Goal: Task Accomplishment & Management: Complete application form

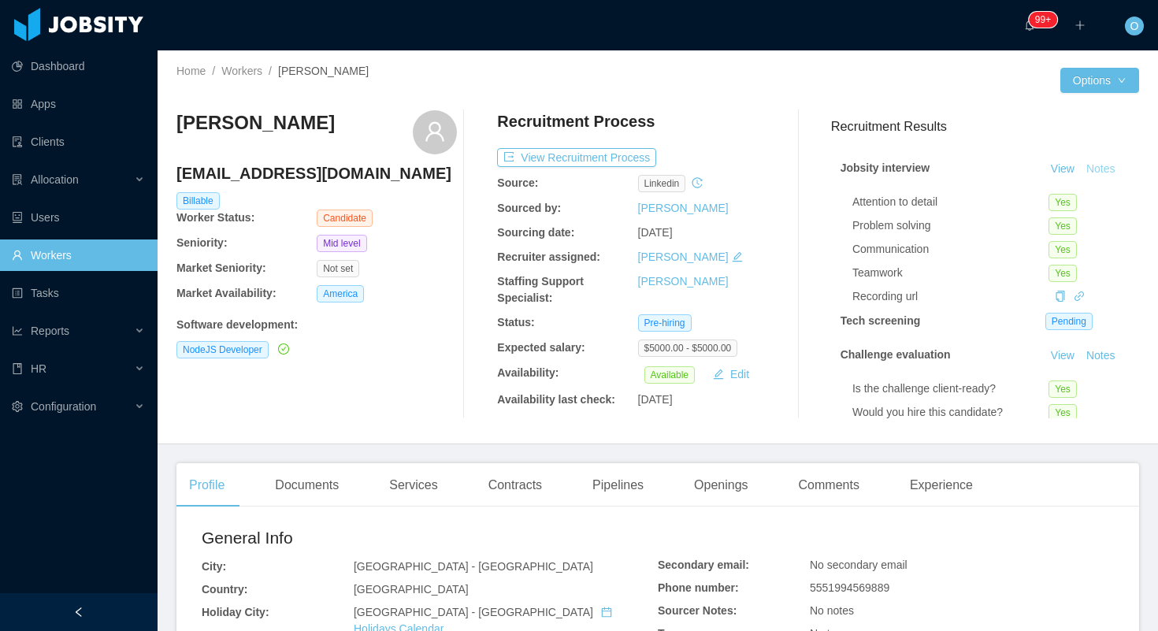
click at [1095, 165] on button "Notes" at bounding box center [1101, 169] width 42 height 19
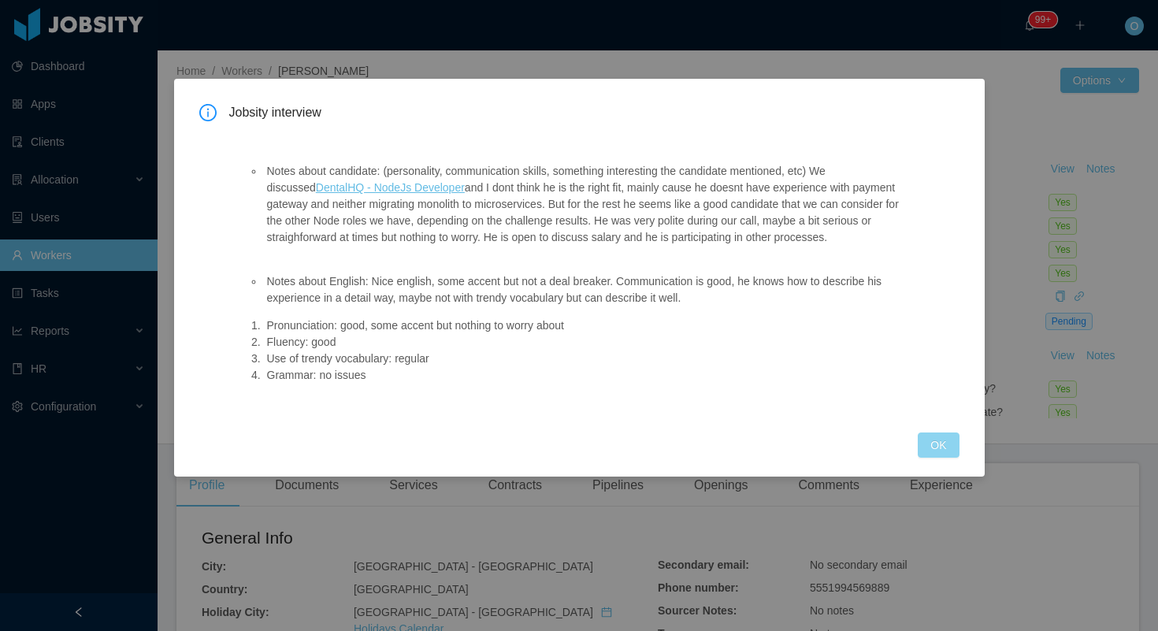
click at [943, 449] on button "OK" at bounding box center [937, 444] width 41 height 25
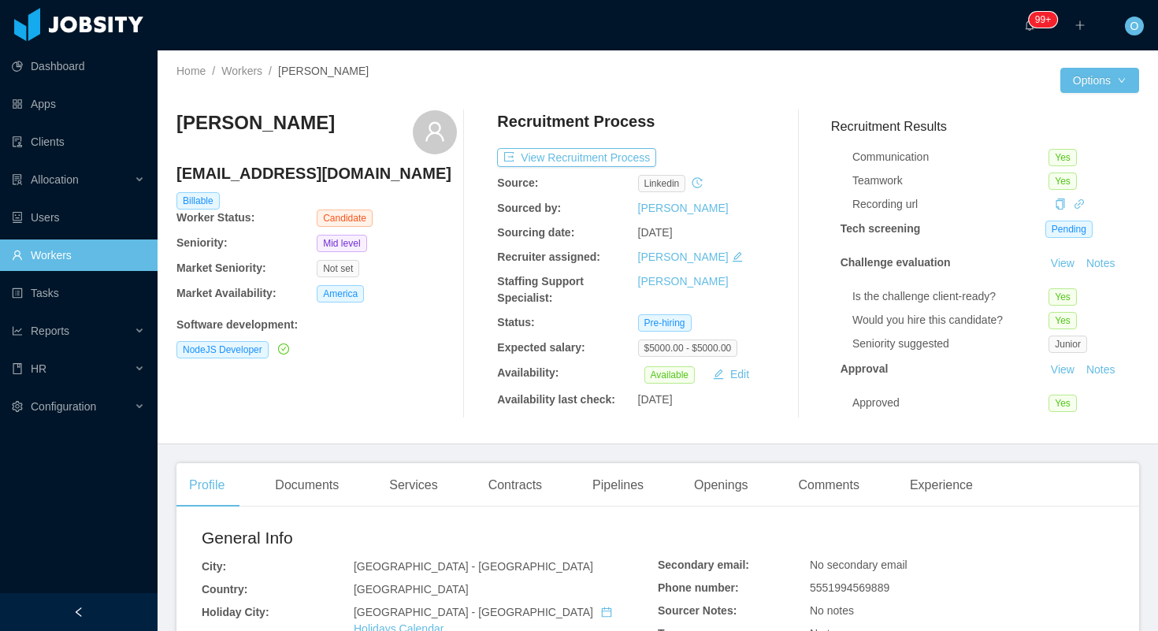
scroll to position [95, 0]
click at [309, 487] on div "Documents" at bounding box center [306, 485] width 89 height 44
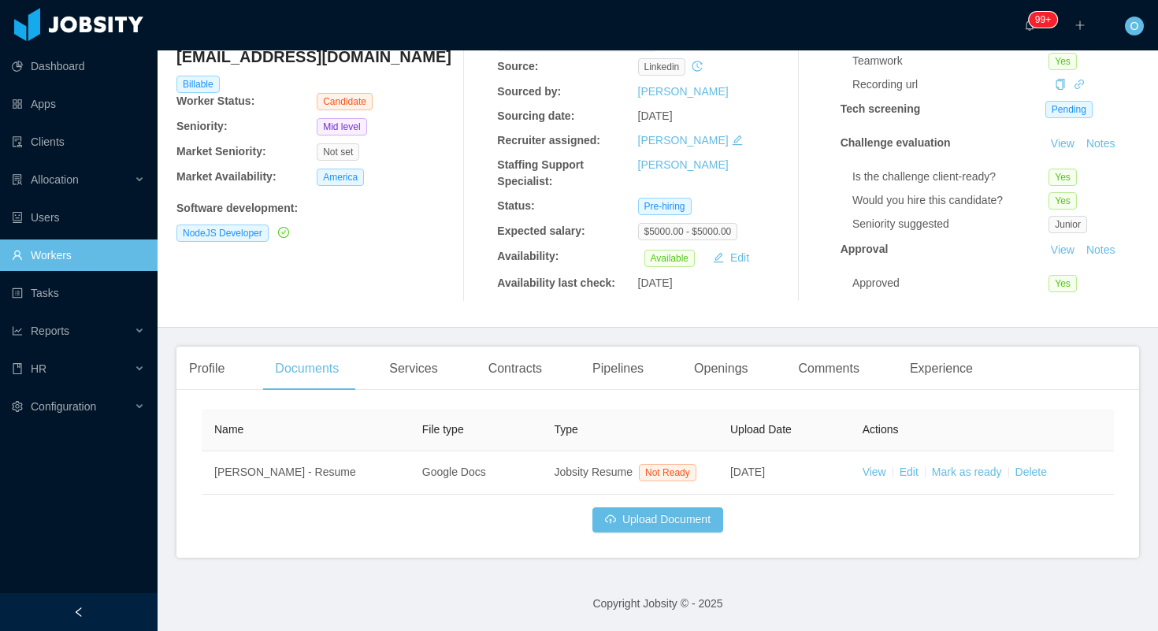
scroll to position [133, 0]
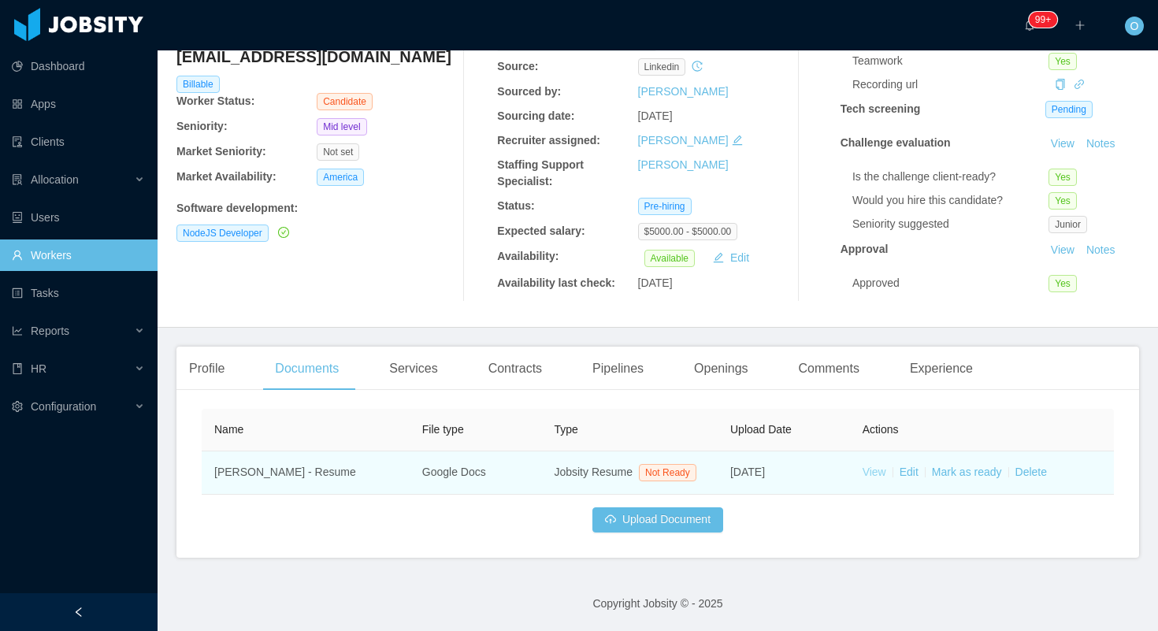
click at [869, 465] on link "View" at bounding box center [874, 471] width 24 height 13
click at [865, 465] on link "View" at bounding box center [874, 471] width 24 height 13
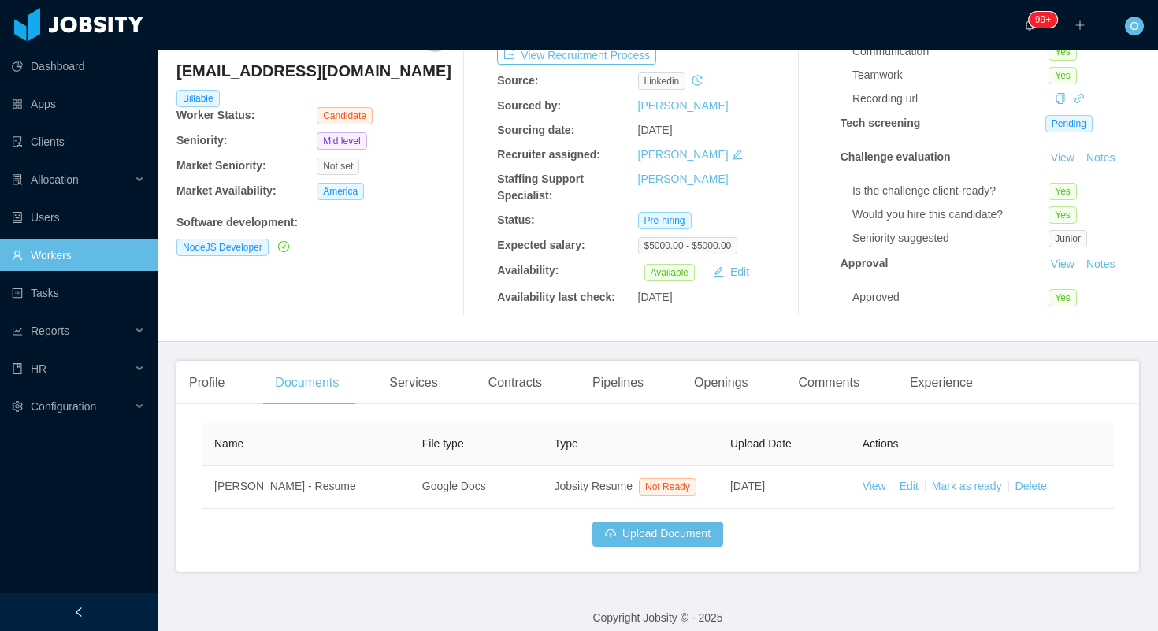
scroll to position [103, 0]
click at [1063, 160] on link "View" at bounding box center [1062, 156] width 35 height 13
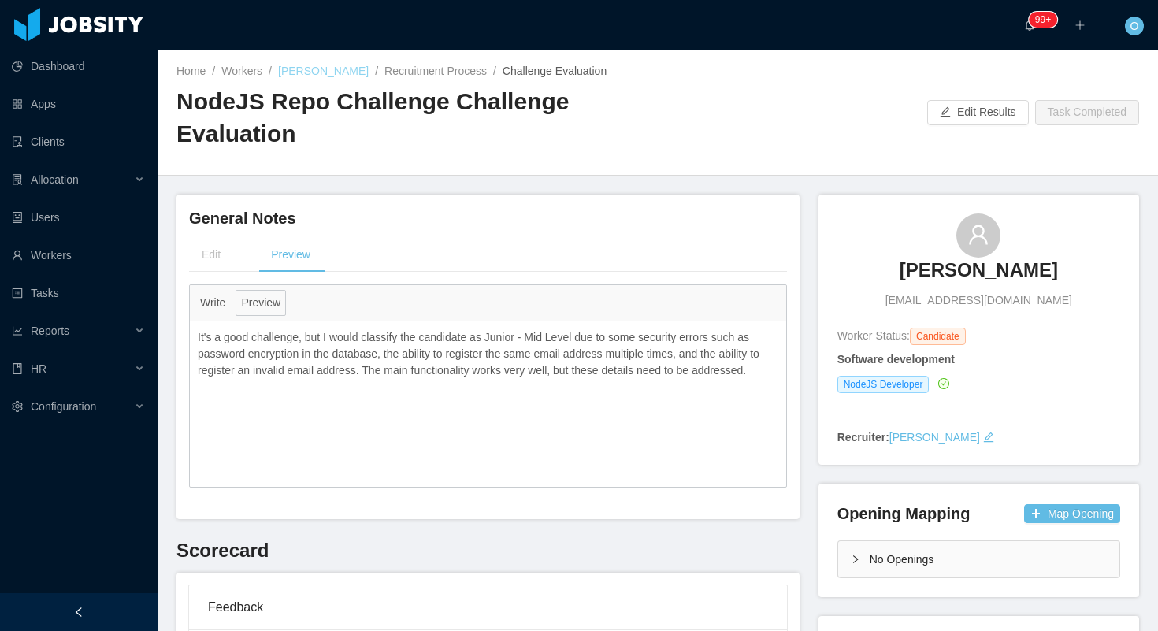
click at [325, 75] on link "Pedro Fleck" at bounding box center [323, 71] width 91 height 13
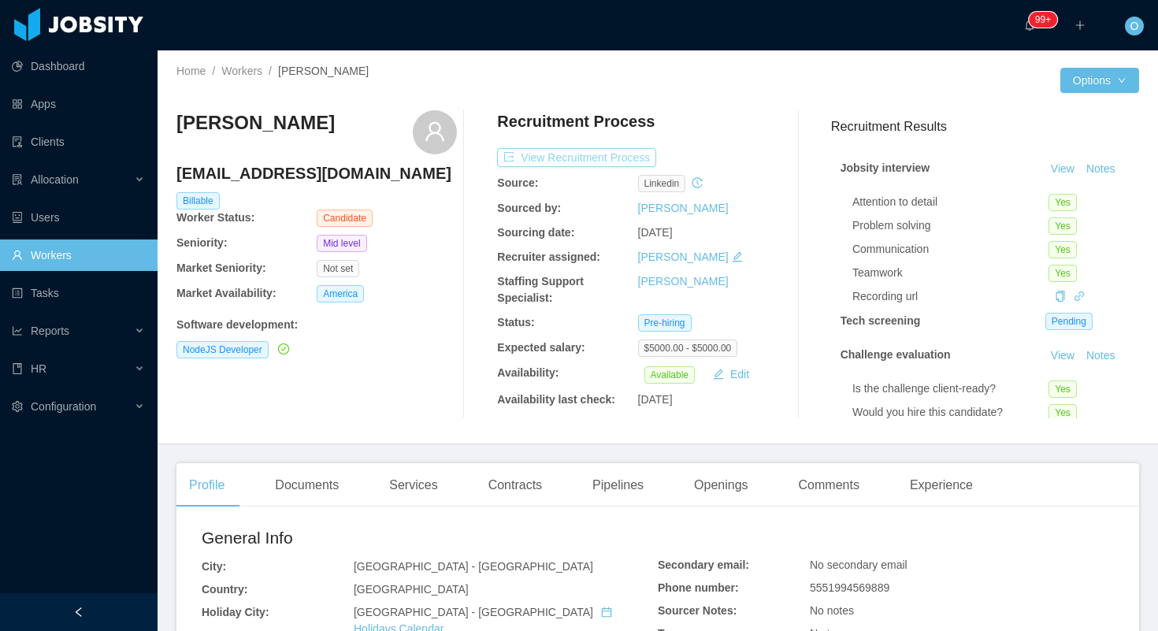
click at [621, 158] on button "View Recruitment Process" at bounding box center [576, 157] width 159 height 19
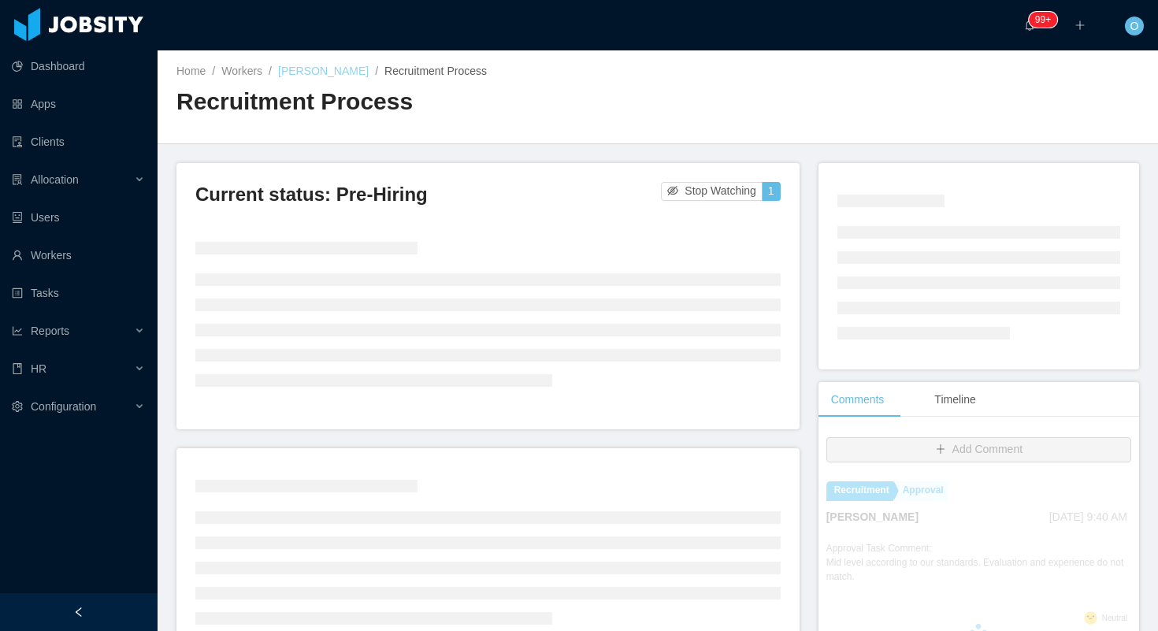
click at [325, 72] on link "Pedro Fleck" at bounding box center [323, 71] width 91 height 13
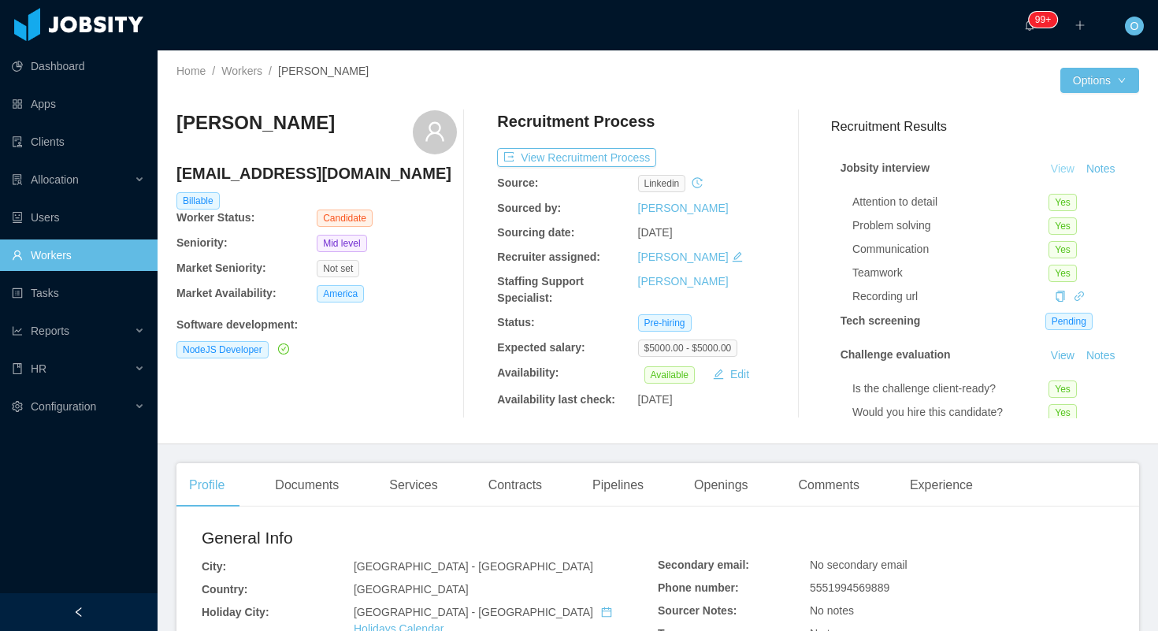
click at [1058, 169] on link "View" at bounding box center [1062, 168] width 35 height 13
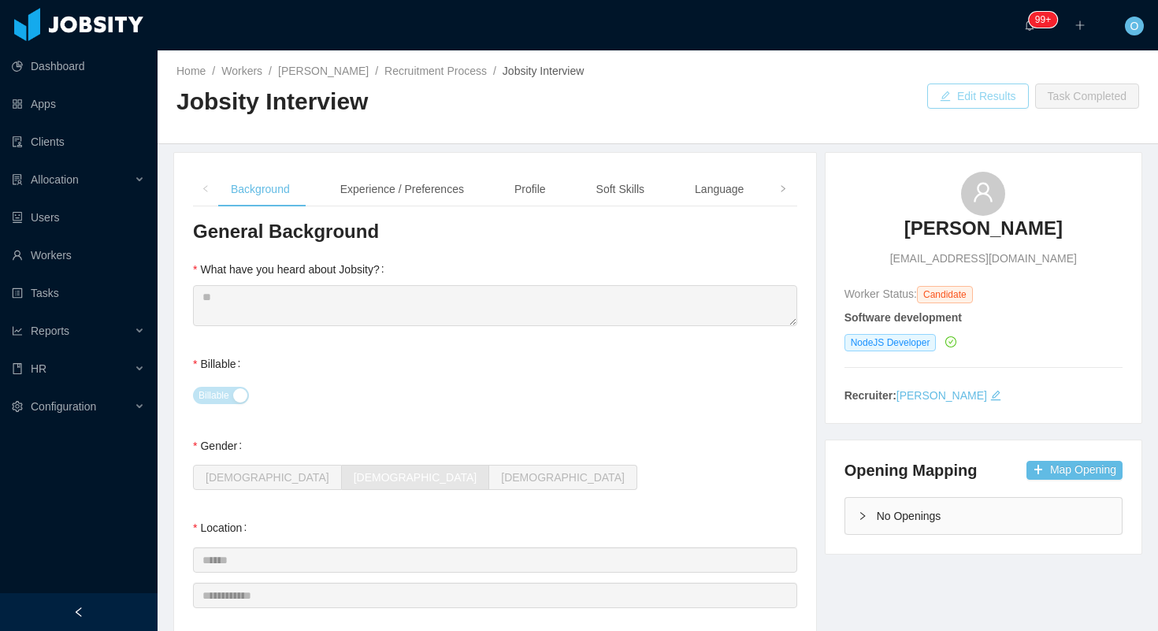
click at [933, 94] on button "Edit Results" at bounding box center [978, 95] width 102 height 25
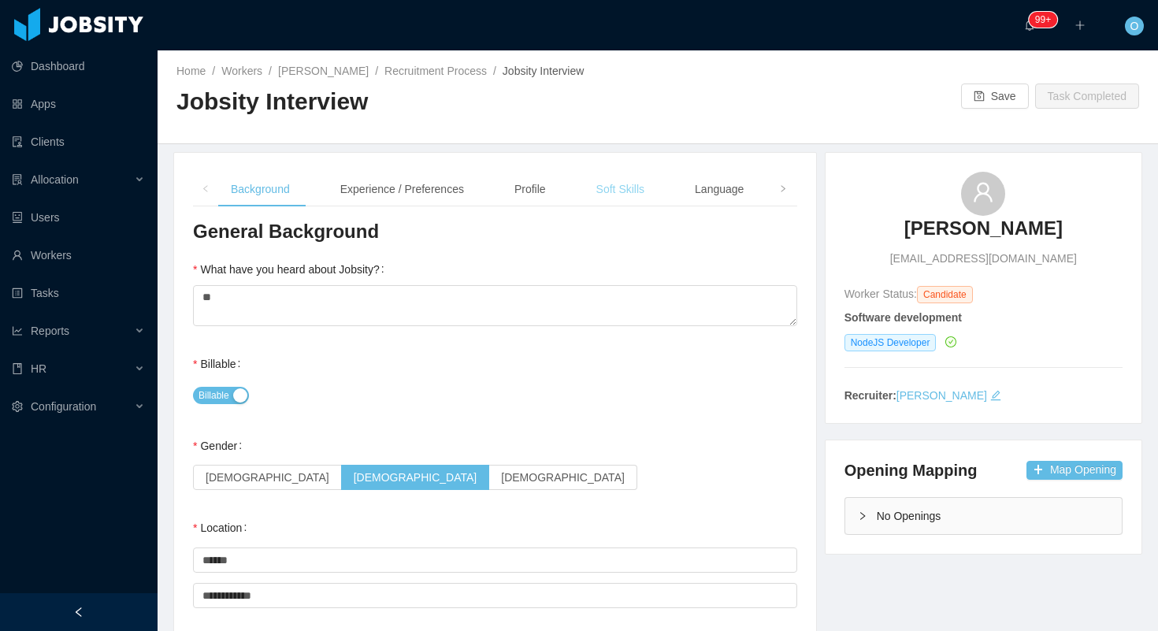
click at [629, 194] on div "Soft Skills" at bounding box center [619, 189] width 73 height 35
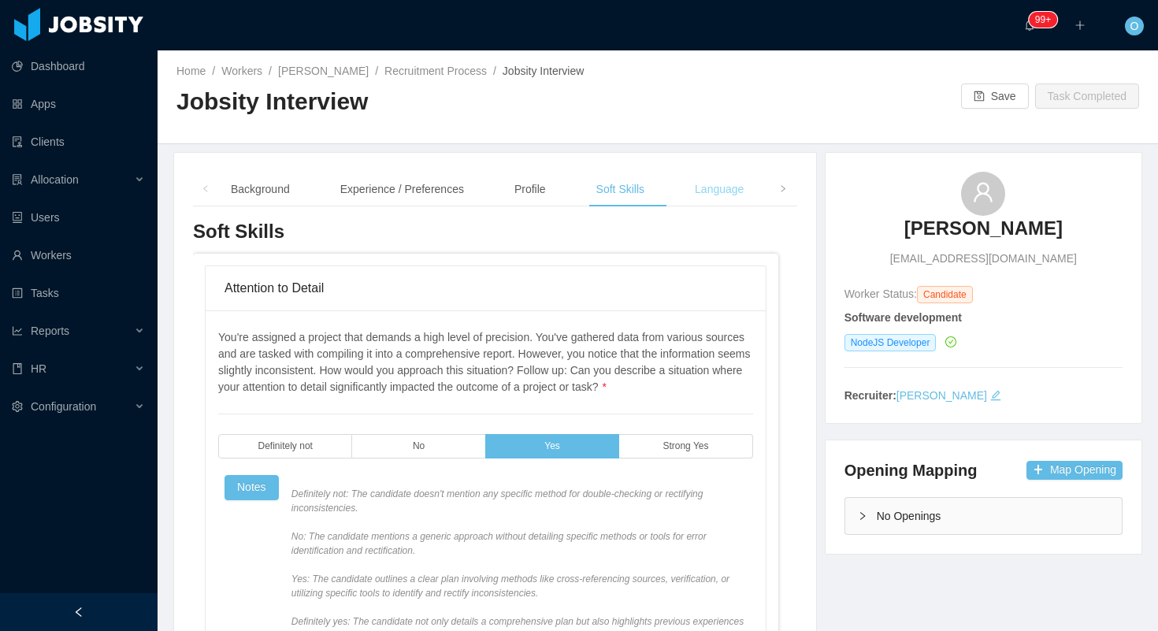
click at [730, 194] on div "Language" at bounding box center [719, 189] width 74 height 35
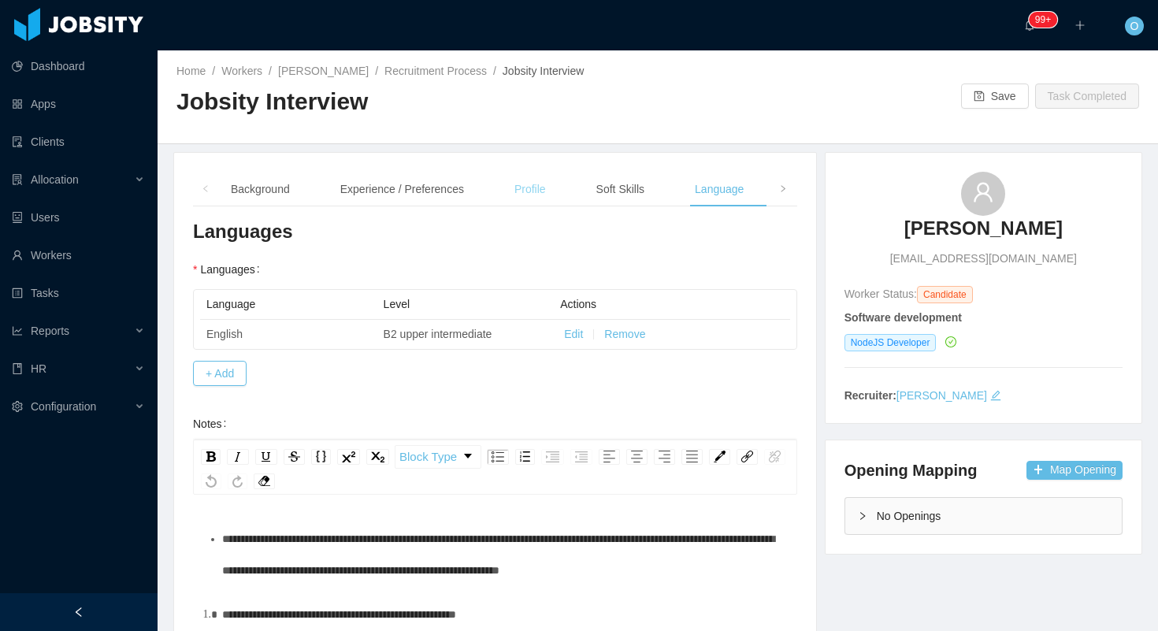
click at [547, 191] on div "Profile" at bounding box center [530, 189] width 57 height 35
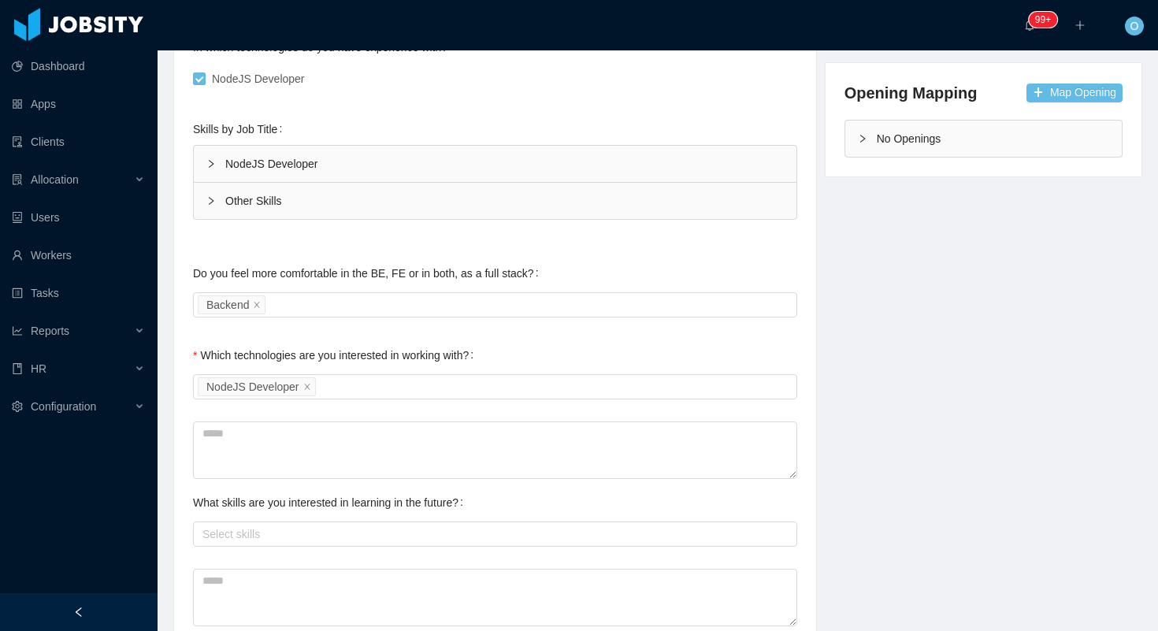
scroll to position [372, 0]
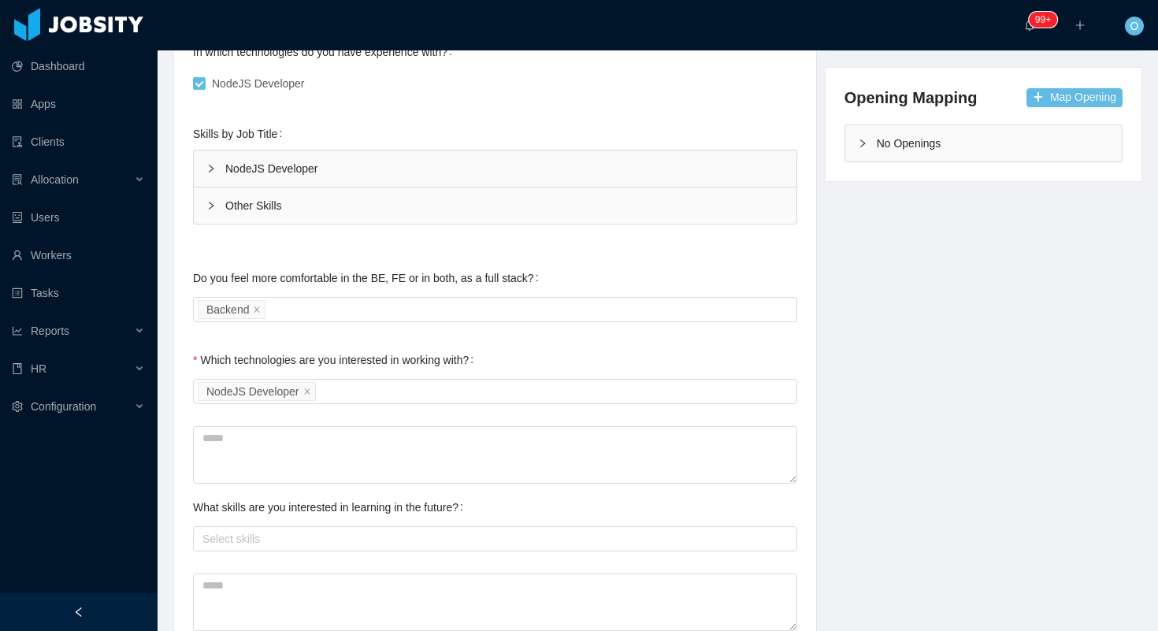
click at [219, 180] on div "NodeJS Developer" at bounding box center [495, 168] width 602 height 36
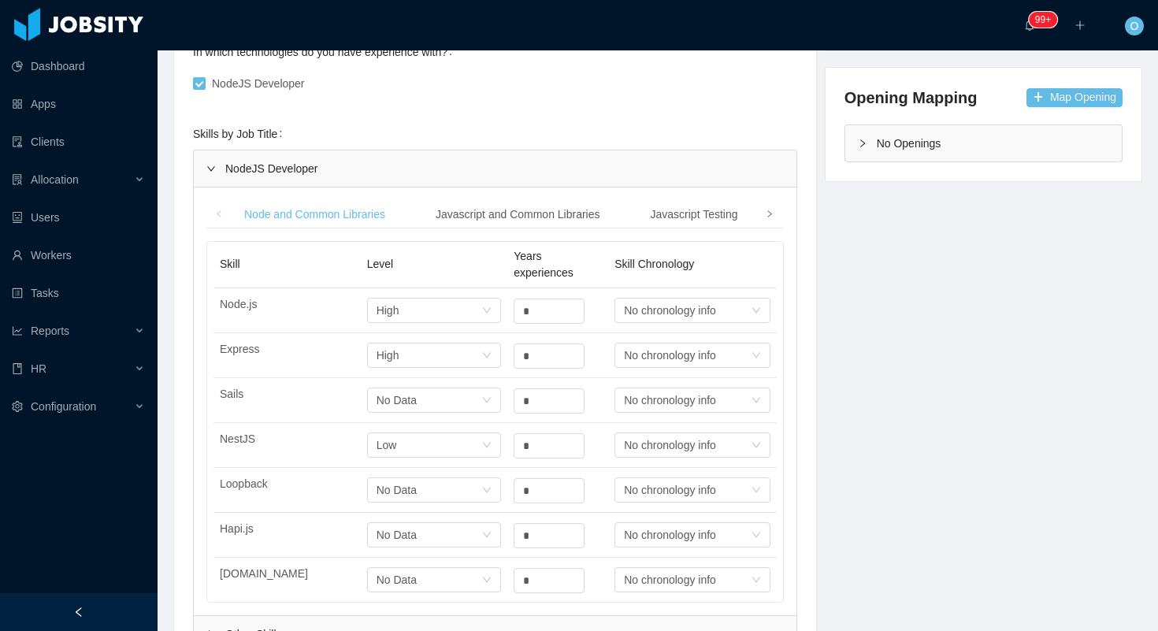
click at [773, 219] on span at bounding box center [769, 214] width 25 height 28
click at [604, 206] on div "Infrastructure" at bounding box center [584, 214] width 90 height 29
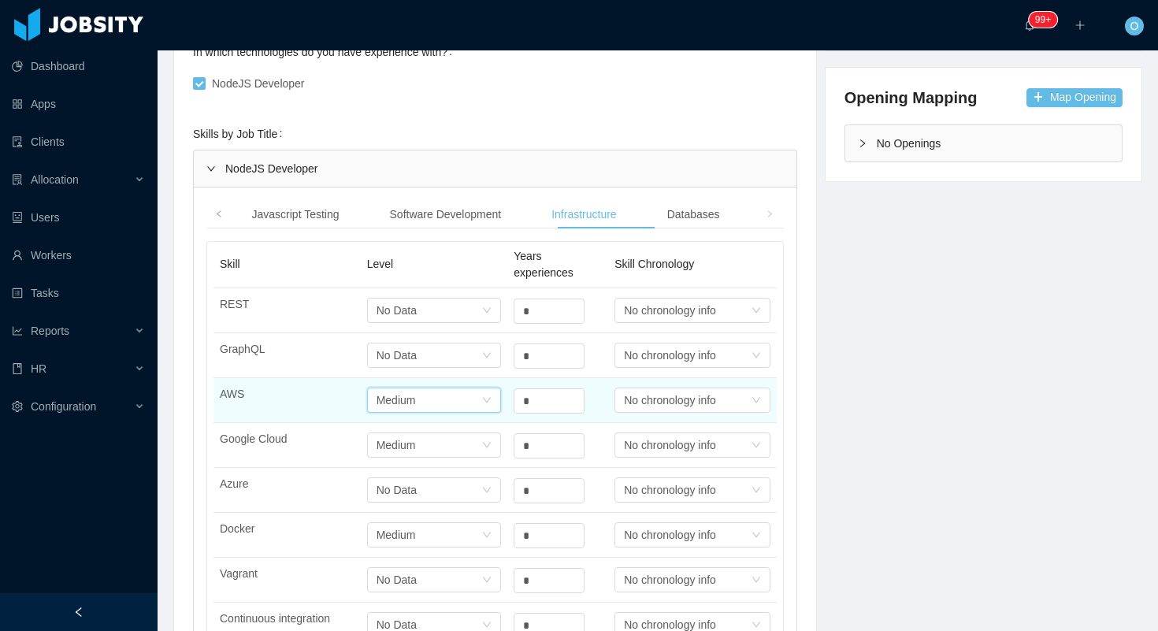
click at [487, 399] on icon "icon: down" at bounding box center [486, 399] width 9 height 9
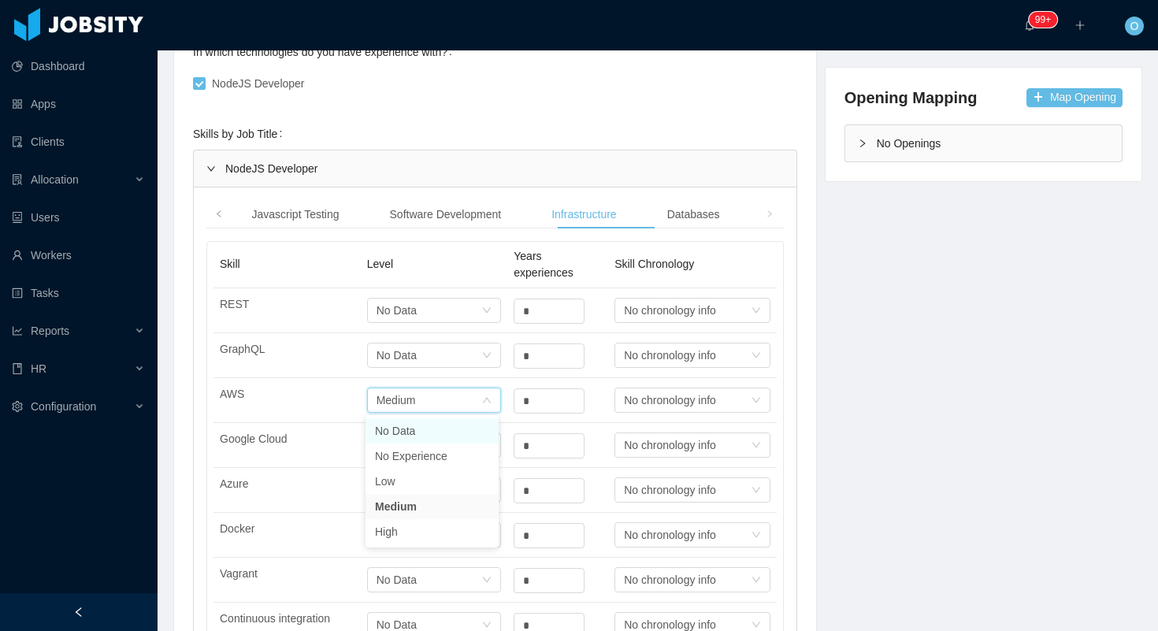
click at [474, 423] on li "No Data" at bounding box center [431, 430] width 133 height 25
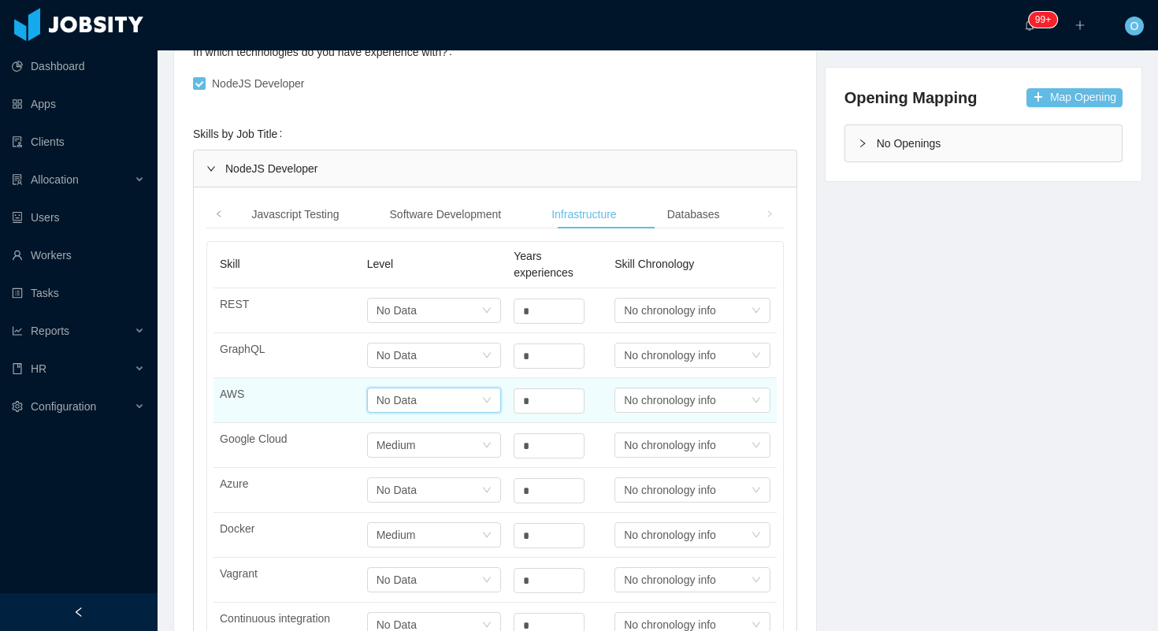
click at [482, 404] on icon "icon: down" at bounding box center [486, 399] width 9 height 9
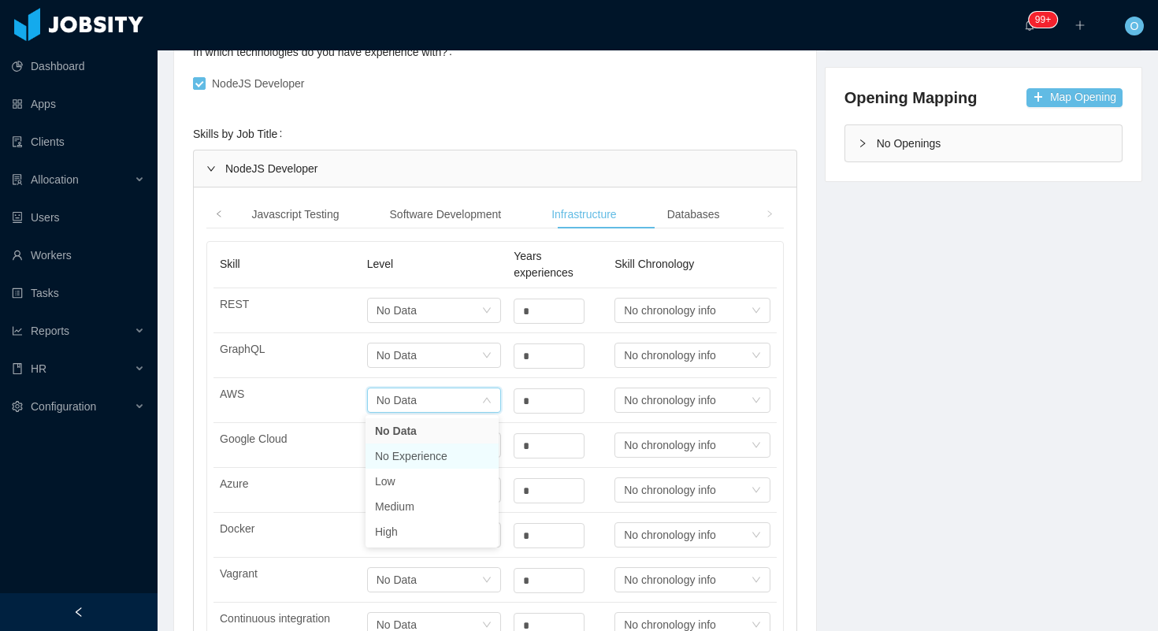
click at [466, 454] on li "No Experience" at bounding box center [431, 455] width 133 height 25
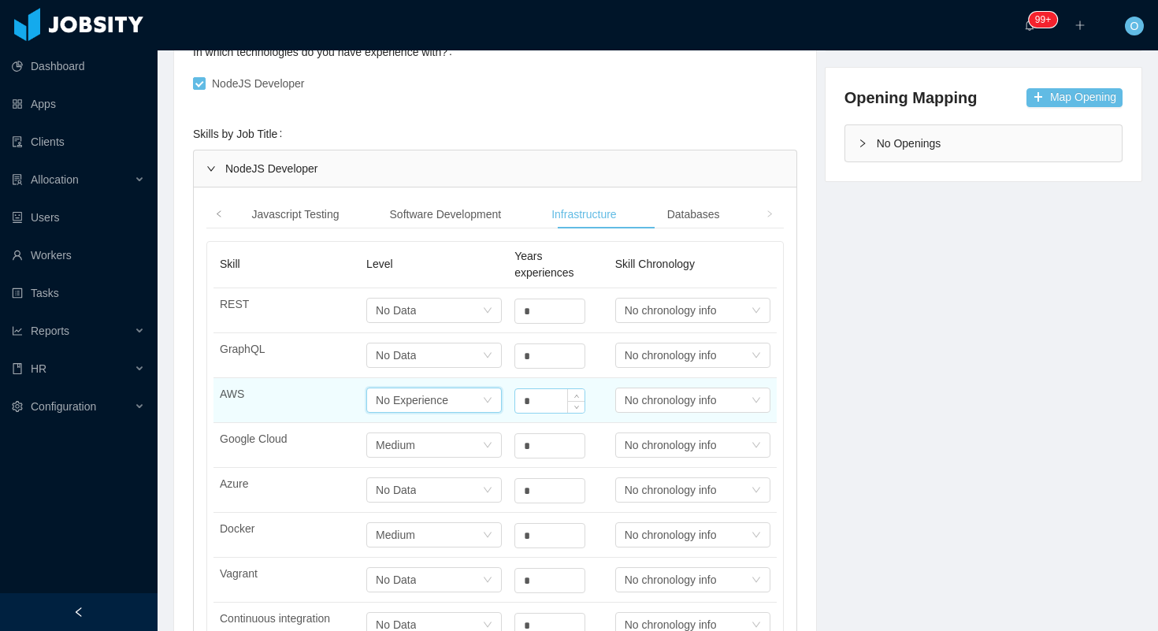
click at [539, 400] on input "*" at bounding box center [549, 401] width 69 height 24
type input "*"
click at [483, 402] on icon "icon: down" at bounding box center [487, 399] width 9 height 9
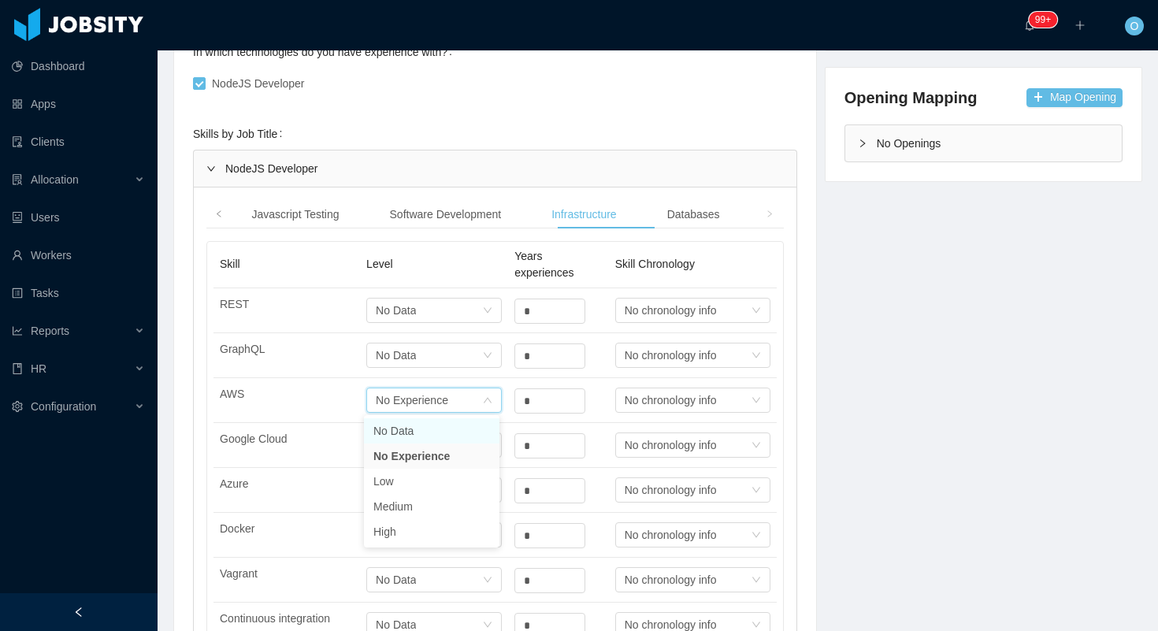
click at [467, 437] on li "No Data" at bounding box center [431, 430] width 135 height 25
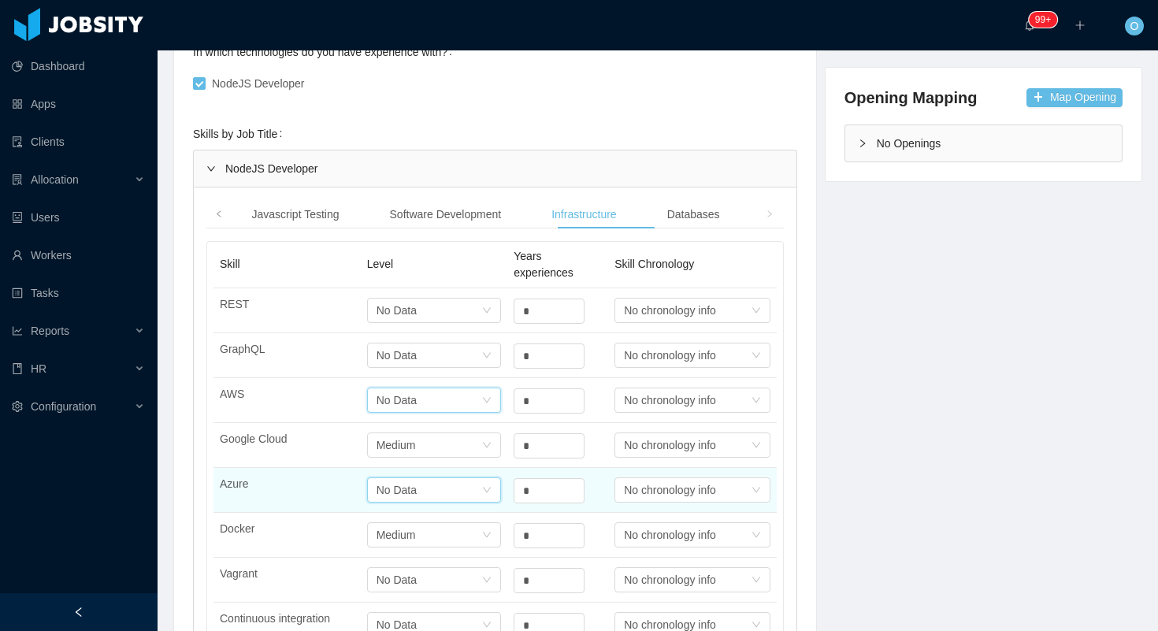
click at [482, 487] on icon "icon: down" at bounding box center [486, 489] width 9 height 9
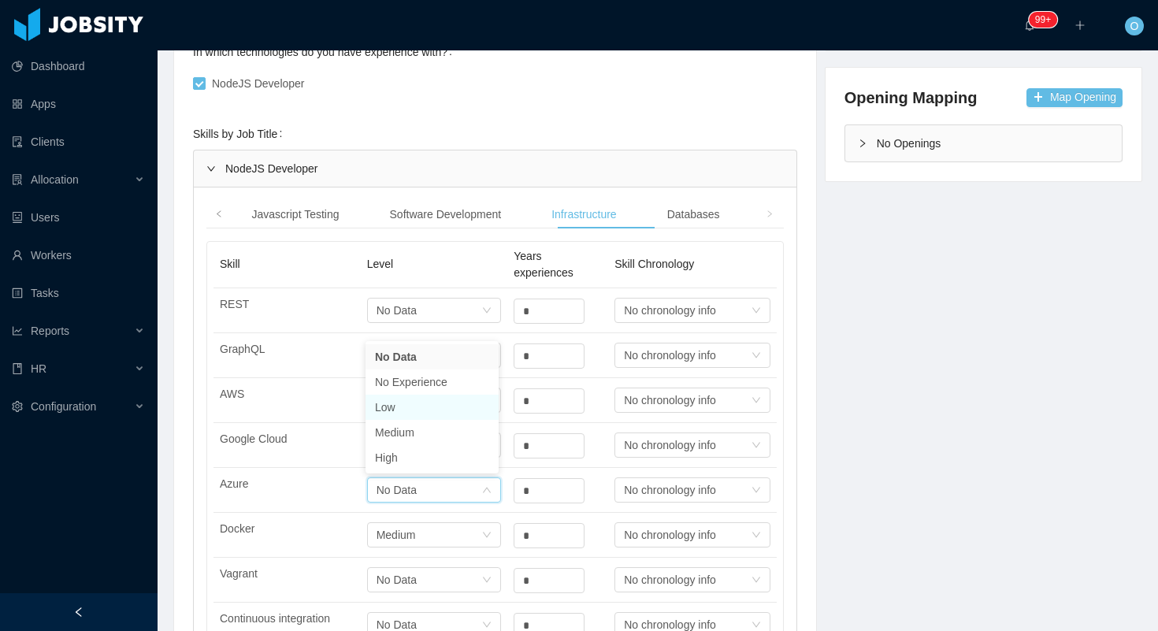
click at [466, 413] on li "Low" at bounding box center [431, 406] width 133 height 25
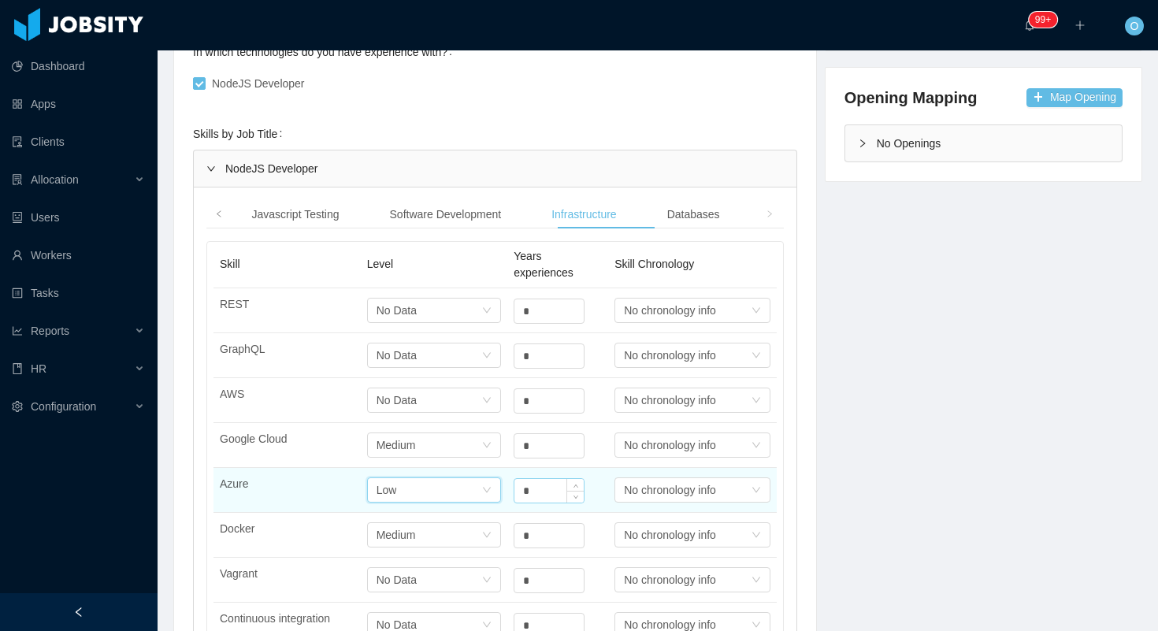
click at [534, 493] on input "*" at bounding box center [548, 491] width 69 height 24
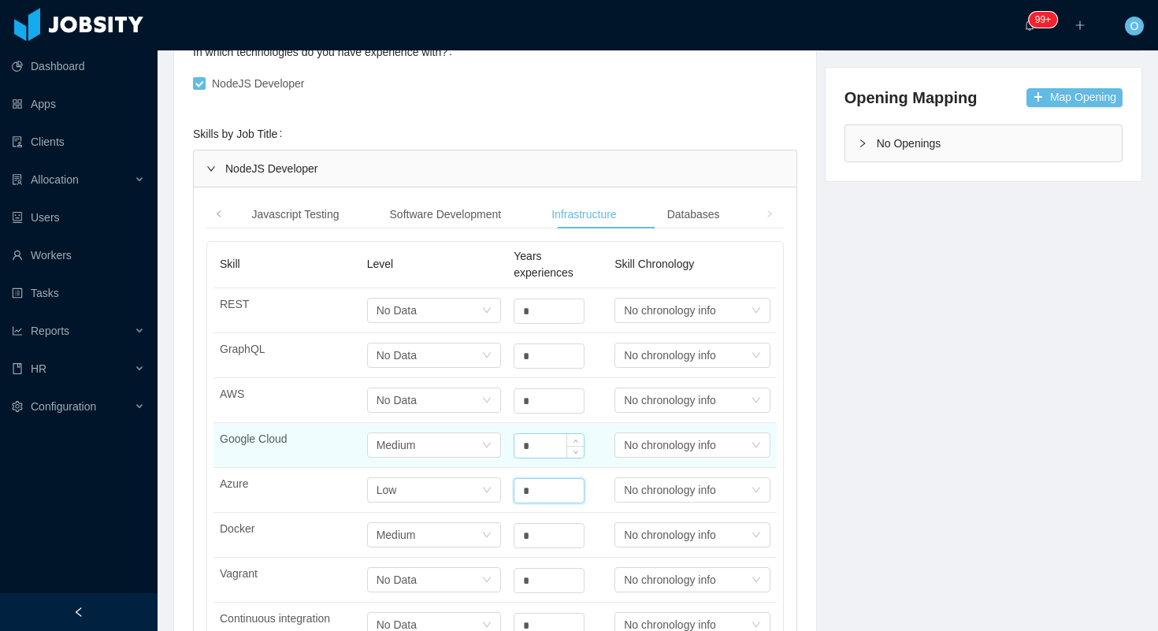
type input "*"
click at [535, 453] on input "*" at bounding box center [548, 446] width 69 height 24
type input "*"
click at [440, 446] on div "Select one Medium" at bounding box center [429, 445] width 106 height 24
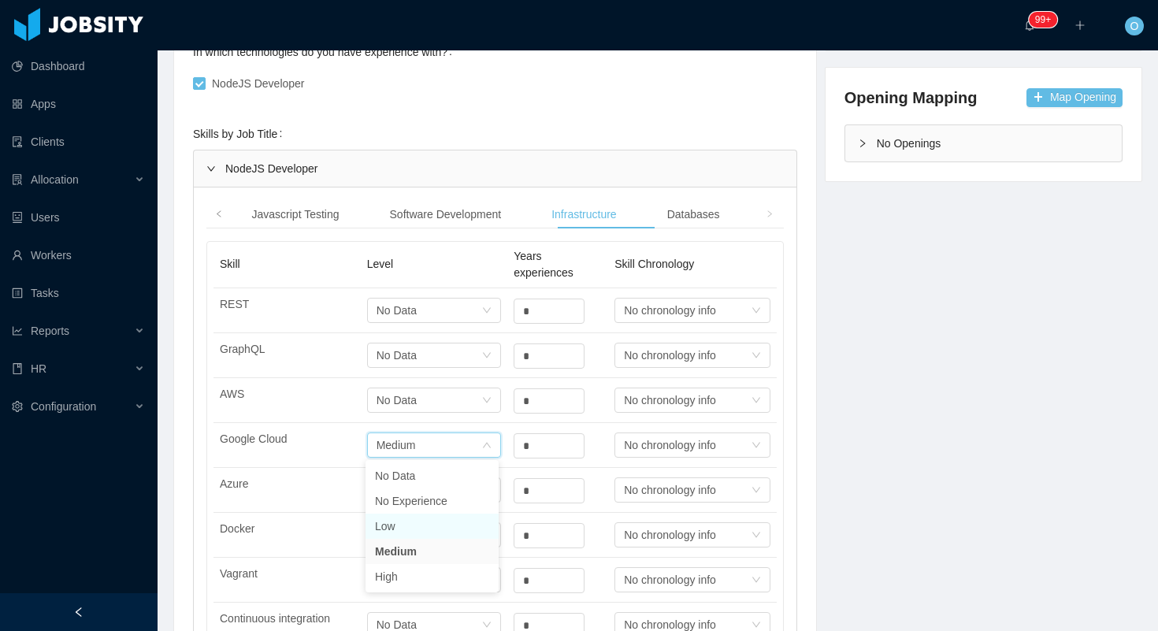
click at [428, 522] on li "Low" at bounding box center [431, 525] width 133 height 25
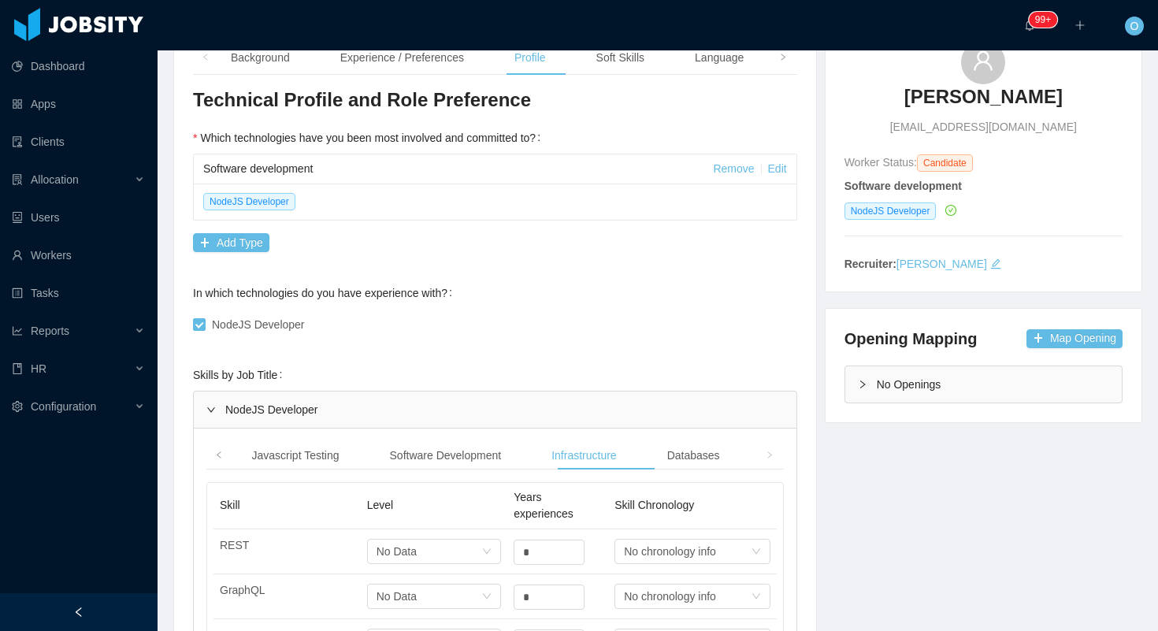
scroll to position [454, 0]
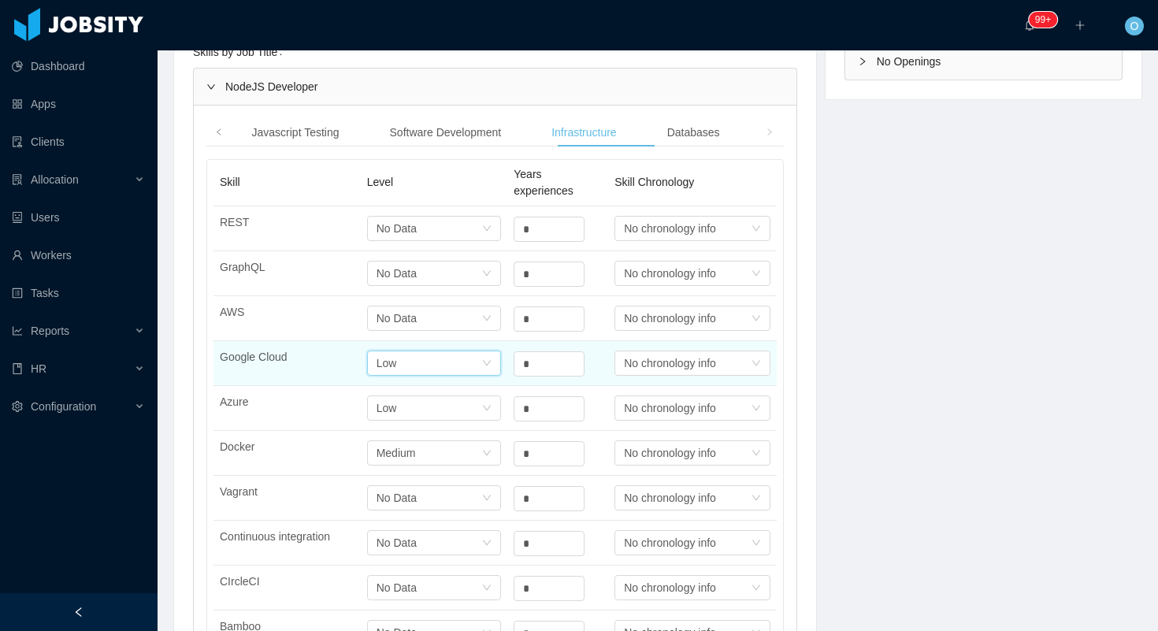
click at [487, 369] on div "Select one Low" at bounding box center [434, 362] width 135 height 25
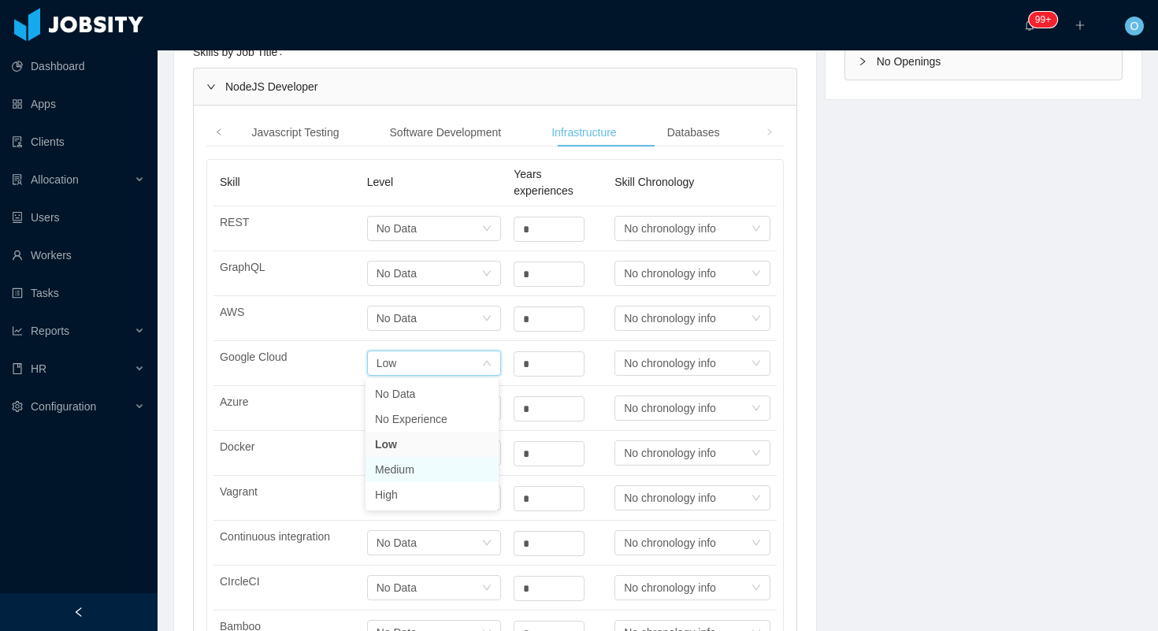
click at [439, 464] on li "Medium" at bounding box center [431, 469] width 133 height 25
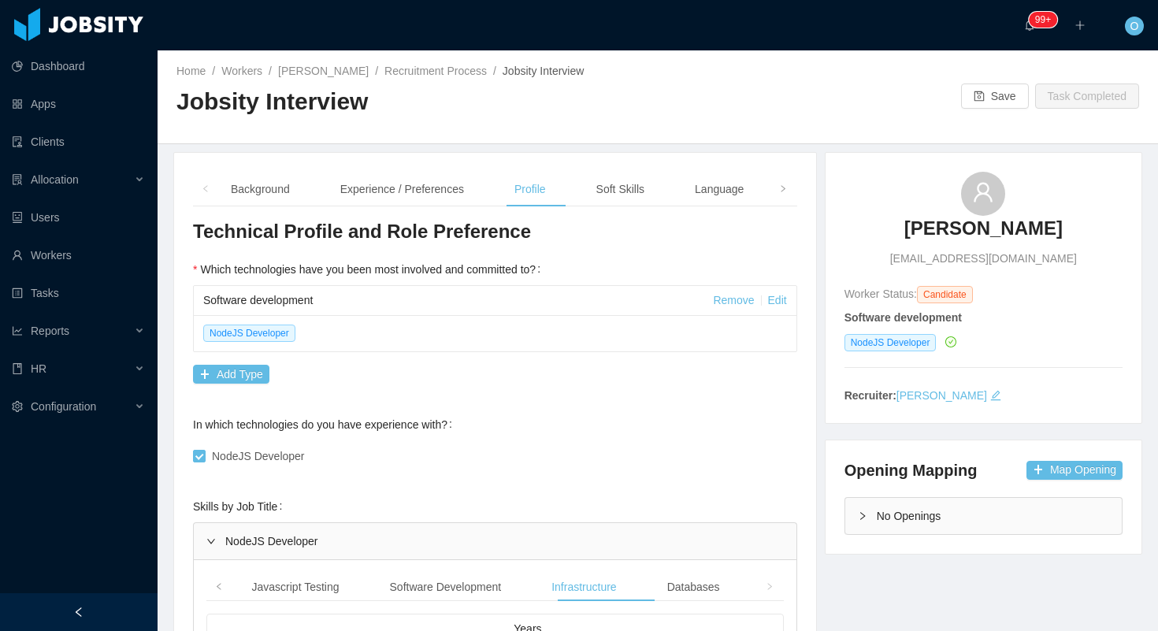
click at [956, 94] on div "Save Task Completed" at bounding box center [897, 95] width 481 height 25
click at [980, 95] on button "Save" at bounding box center [995, 95] width 68 height 25
click at [425, 72] on link "Recruitment Process" at bounding box center [435, 71] width 102 height 13
click at [968, 98] on button "Save" at bounding box center [995, 95] width 68 height 25
click at [302, 72] on link "Pedro Fleck" at bounding box center [323, 71] width 91 height 13
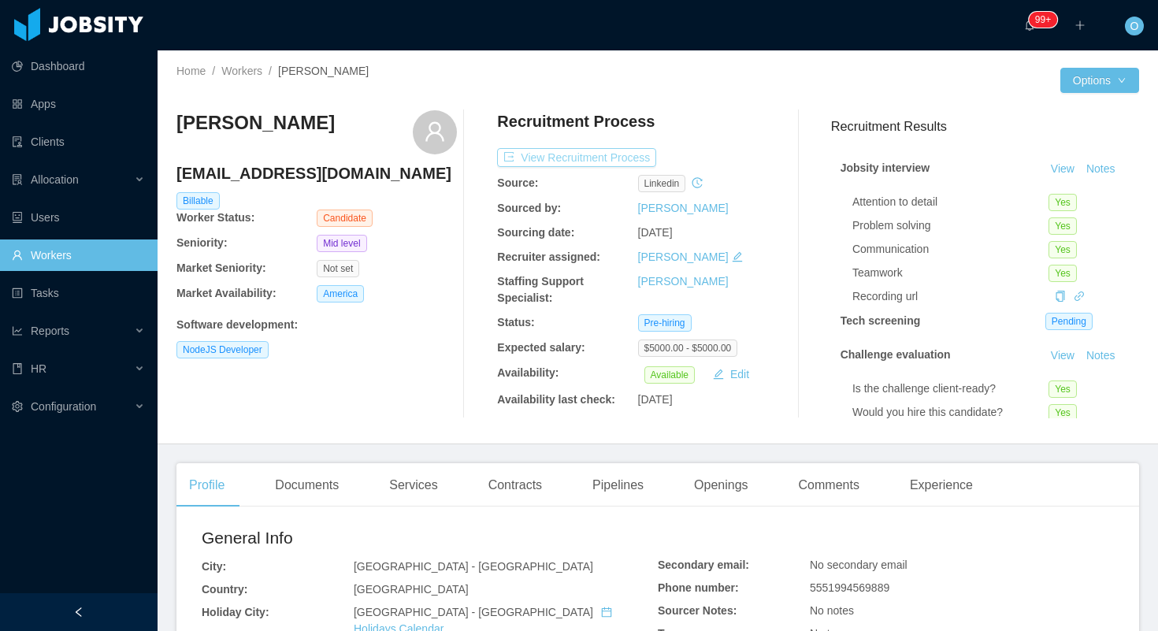
click at [585, 157] on button "View Recruitment Process" at bounding box center [576, 157] width 159 height 19
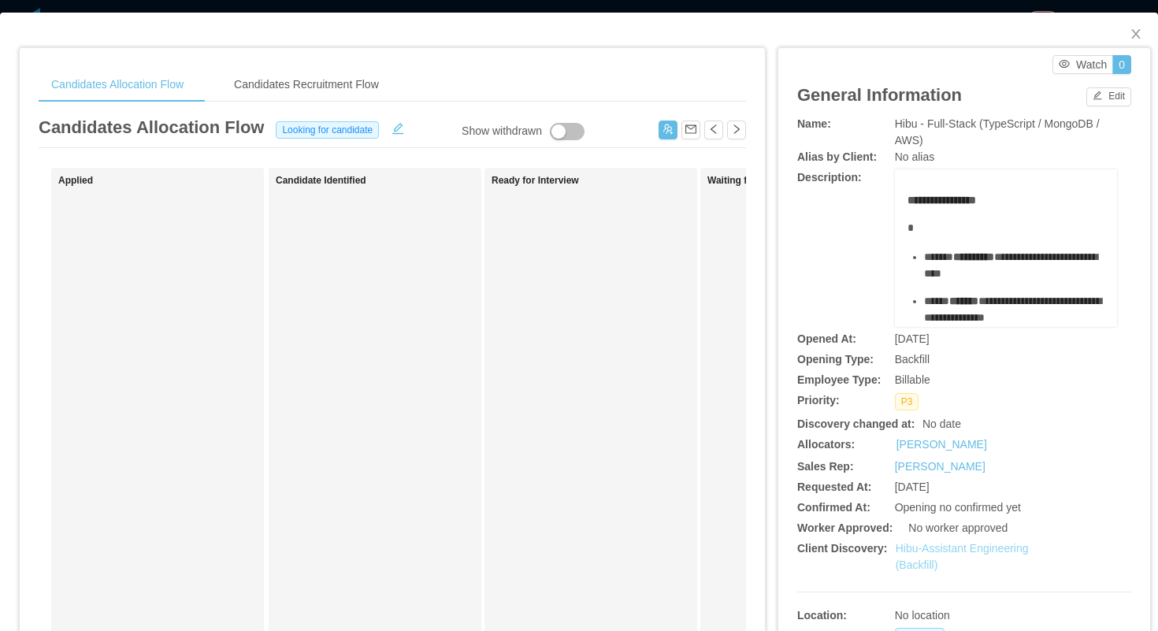
click at [942, 548] on link "Hibu-Assistant Engineering (Backfill)" at bounding box center [961, 556] width 133 height 29
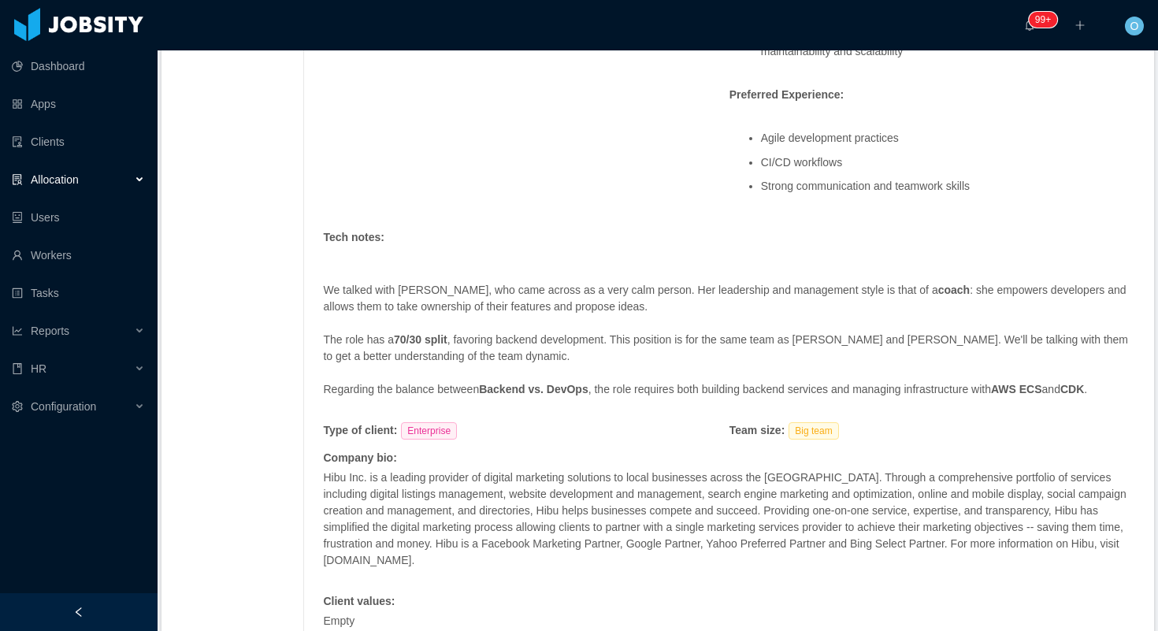
scroll to position [778, 0]
drag, startPoint x: 206, startPoint y: 201, endPoint x: 958, endPoint y: 24, distance: 773.3
click at [0, 0] on section "Dashboard Apps Clients Allocation Users Workers Tasks Reports HR Configuration …" at bounding box center [579, 315] width 1158 height 631
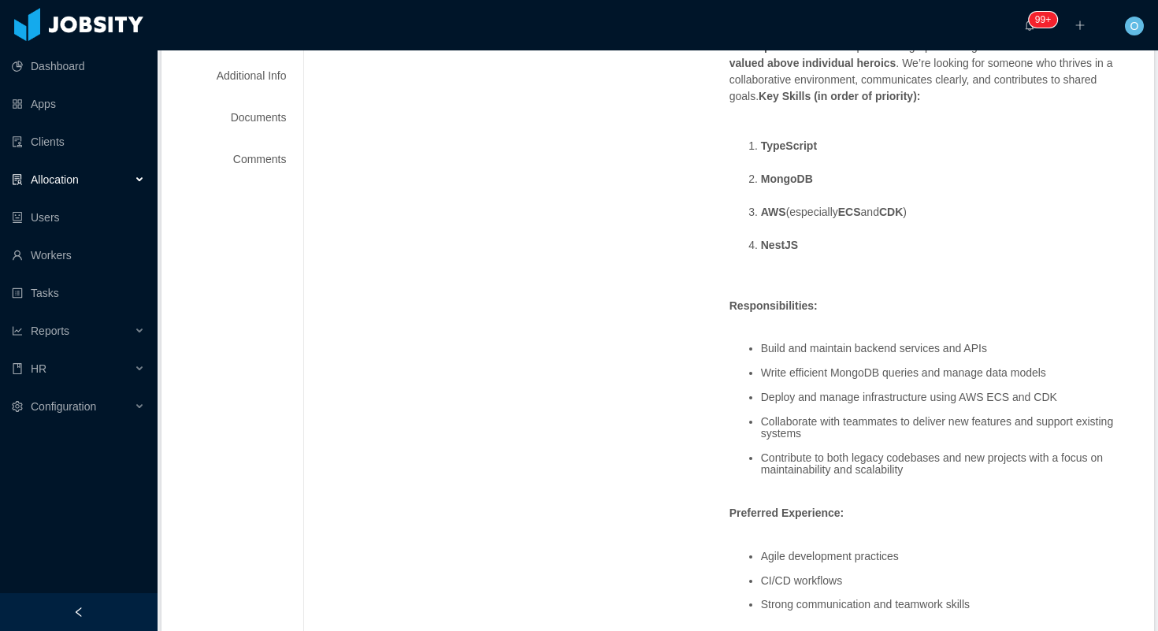
scroll to position [0, 0]
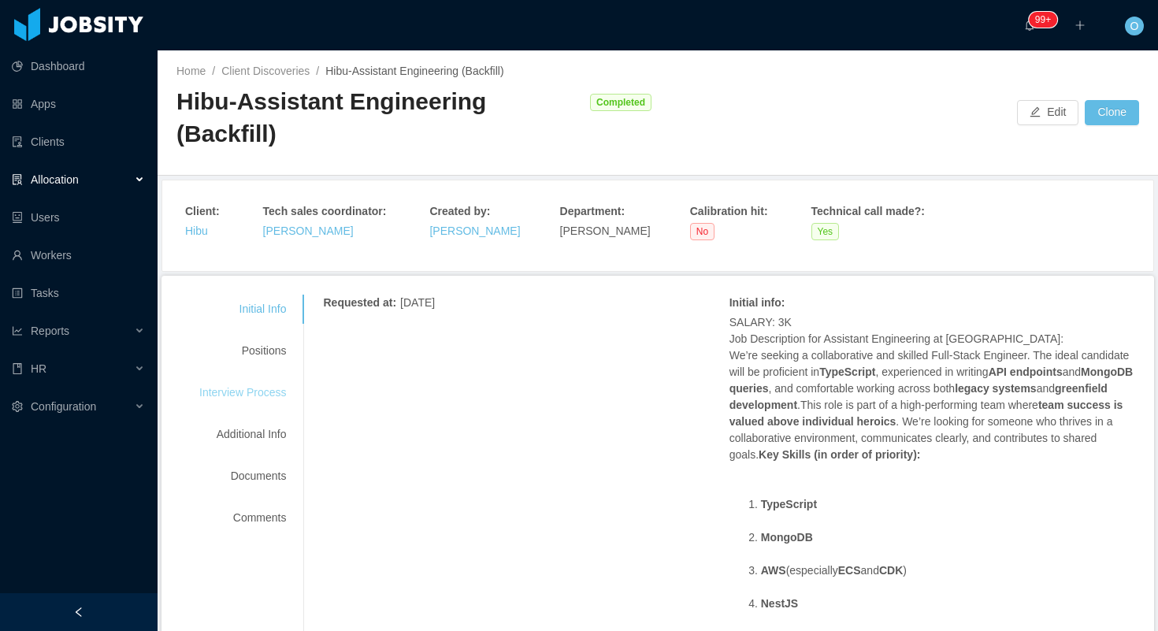
click at [250, 378] on div "Interview Process" at bounding box center [242, 392] width 124 height 29
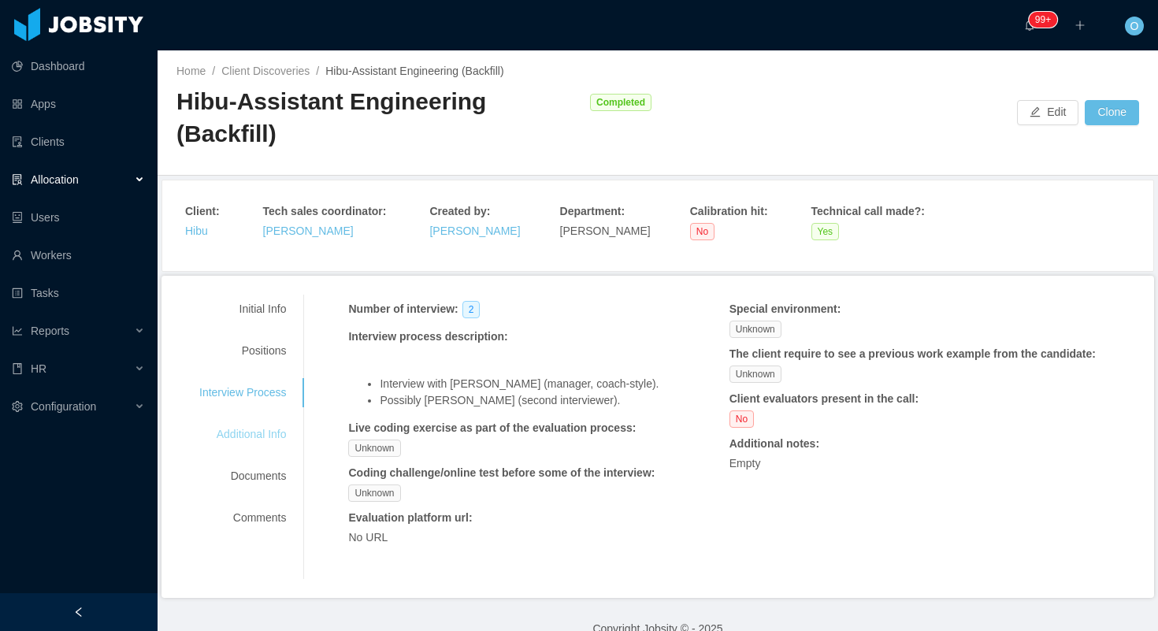
click at [261, 420] on div "Additional Info" at bounding box center [242, 434] width 124 height 29
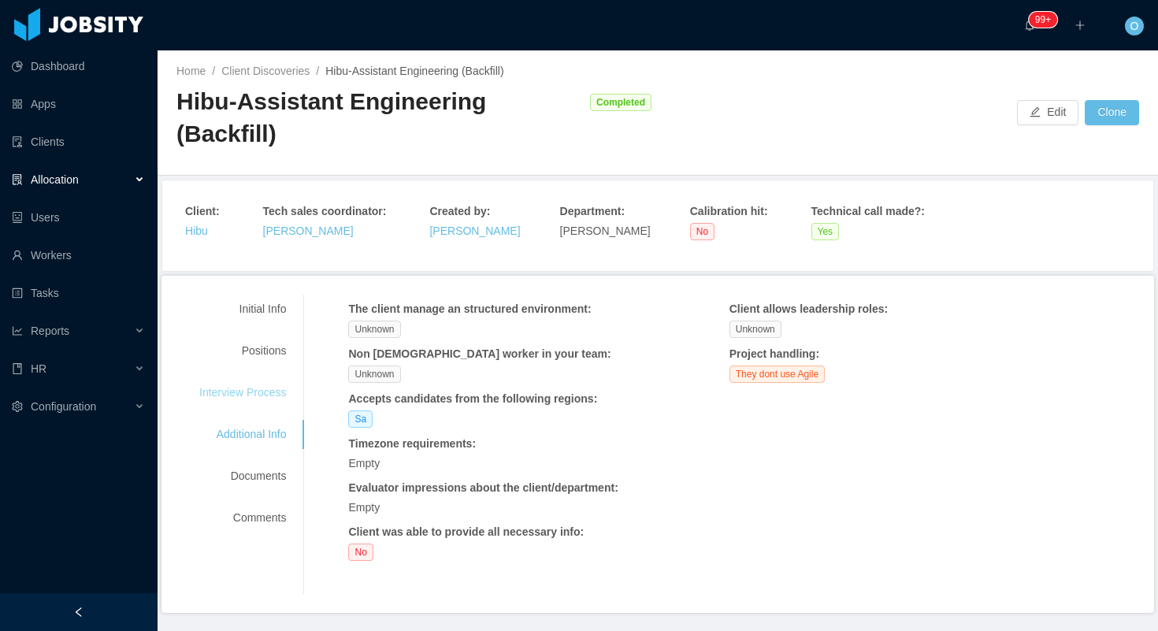
click at [270, 378] on div "Interview Process" at bounding box center [242, 392] width 124 height 29
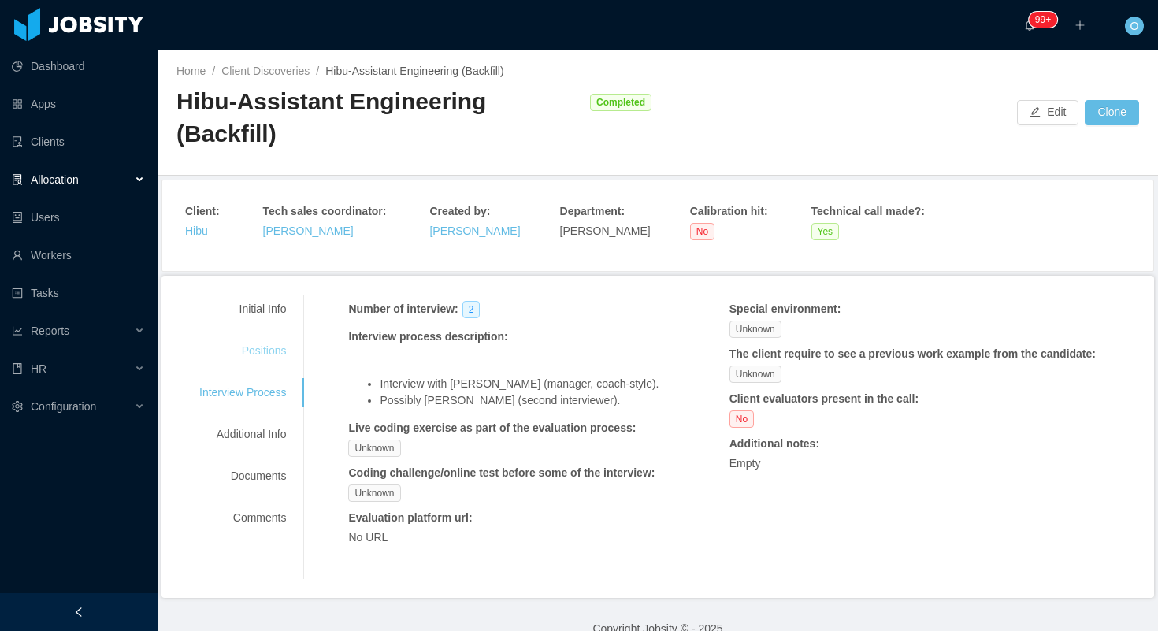
click at [270, 336] on div "Positions" at bounding box center [242, 350] width 124 height 29
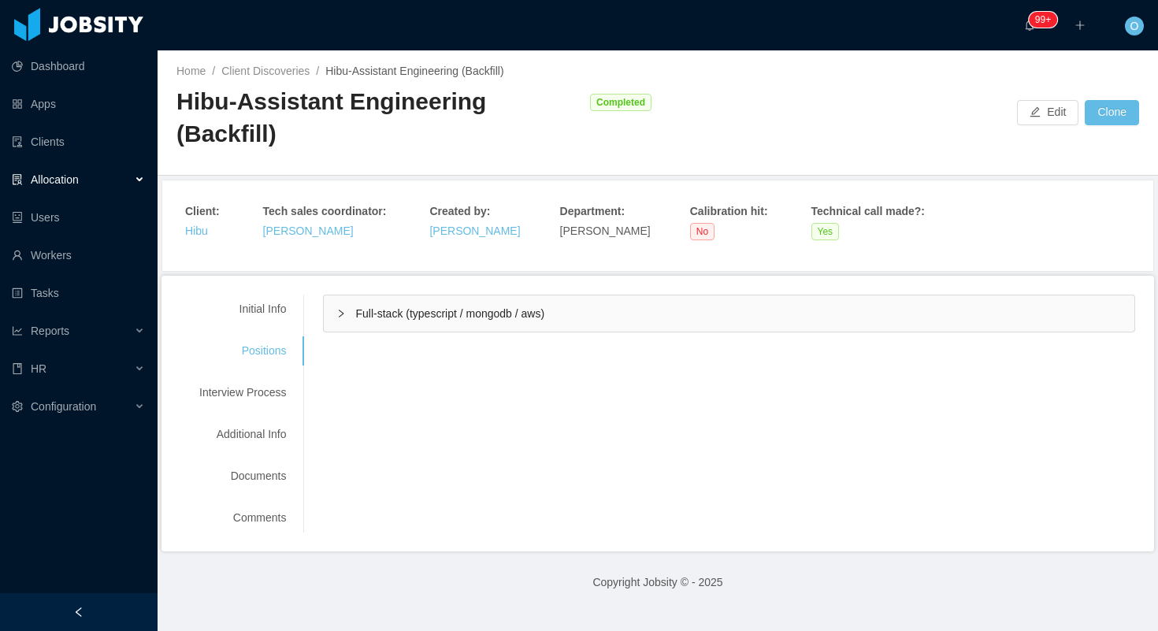
click at [328, 295] on div "Full-stack (typescript / mongodb / aws)" at bounding box center [729, 313] width 810 height 36
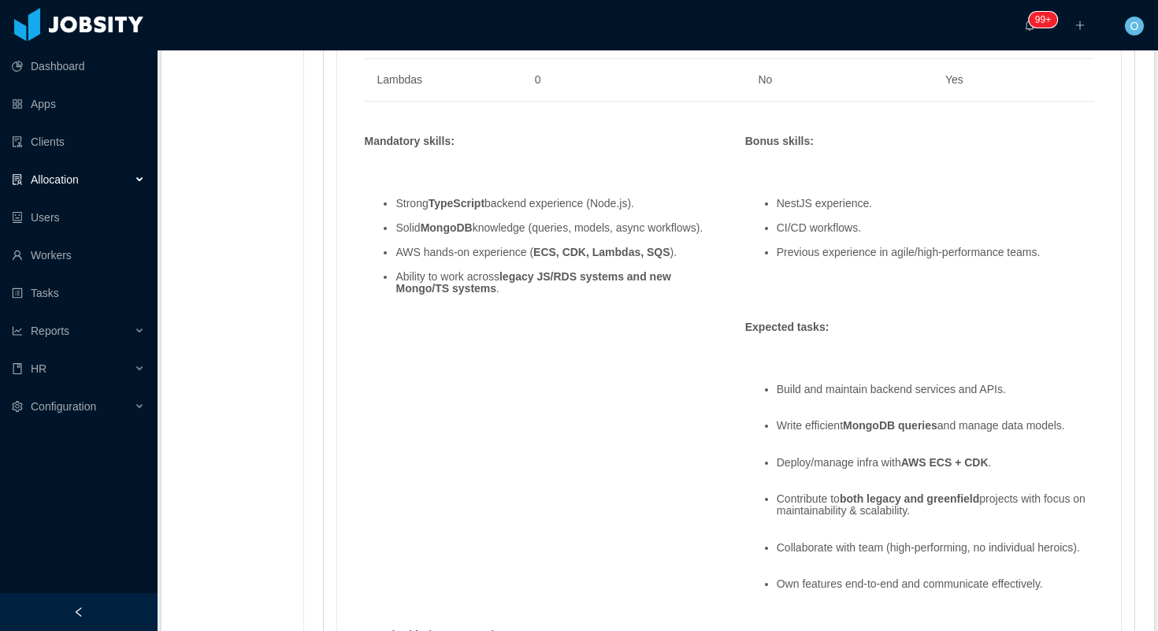
scroll to position [1126, 0]
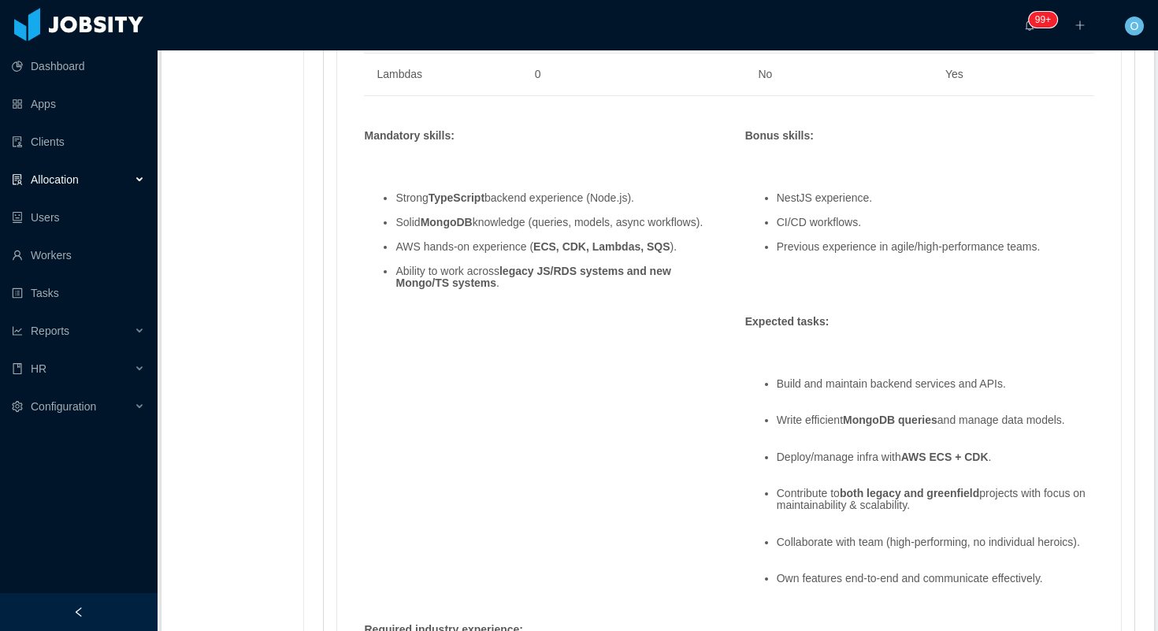
drag, startPoint x: 519, startPoint y: 260, endPoint x: 505, endPoint y: 260, distance: 14.2
click at [505, 265] on li "Ability to work across legacy JS/RDS systems and new Mongo/TS systems ." at bounding box center [553, 277] width 317 height 24
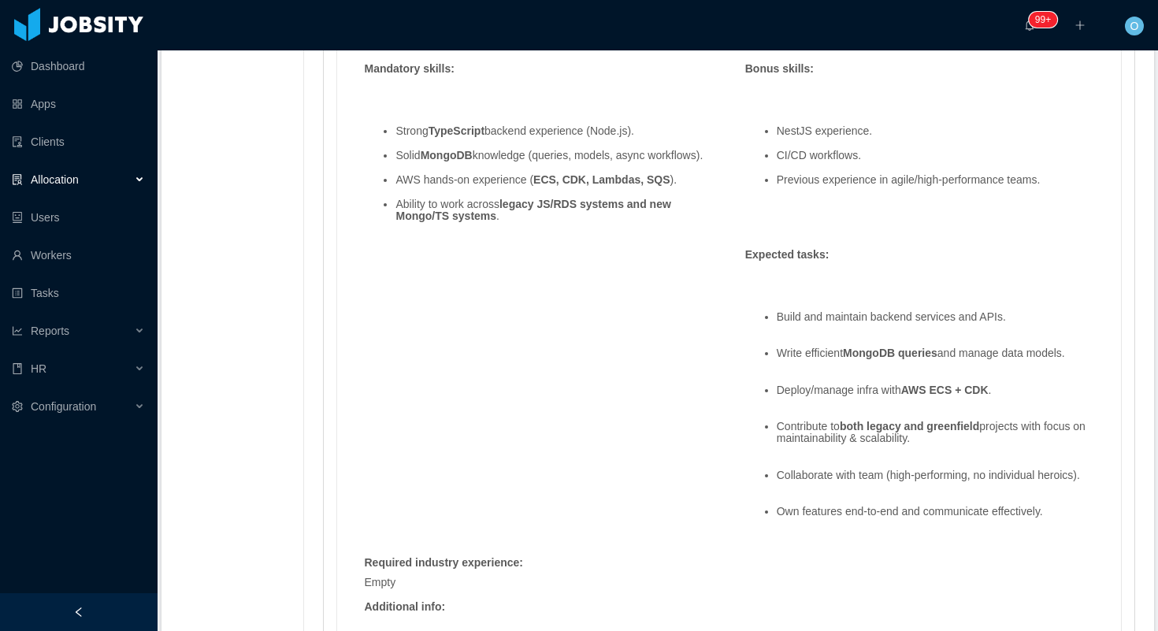
scroll to position [1197, 0]
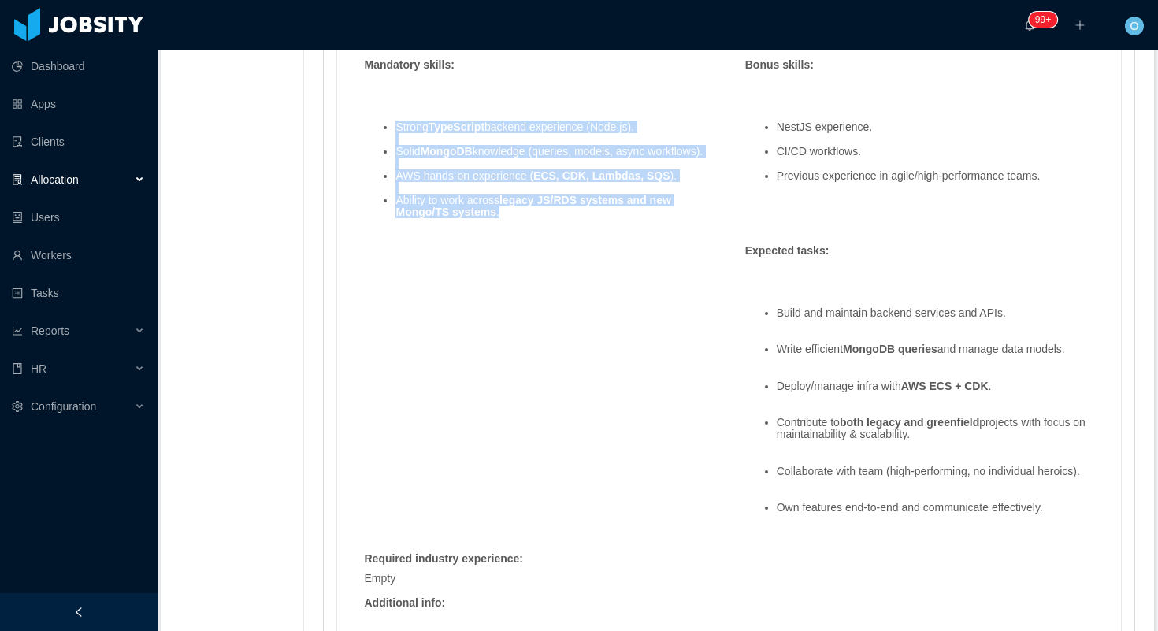
drag, startPoint x: 514, startPoint y: 193, endPoint x: 398, endPoint y: 98, distance: 149.9
click at [398, 109] on ul "Strong TypeScript backend experience (Node.js). Solid MongoDB knowledge (querie…" at bounding box center [538, 169] width 349 height 121
copy ul "Strong TypeScript backend experience (Node.js). Solid MongoDB knowledge (querie…"
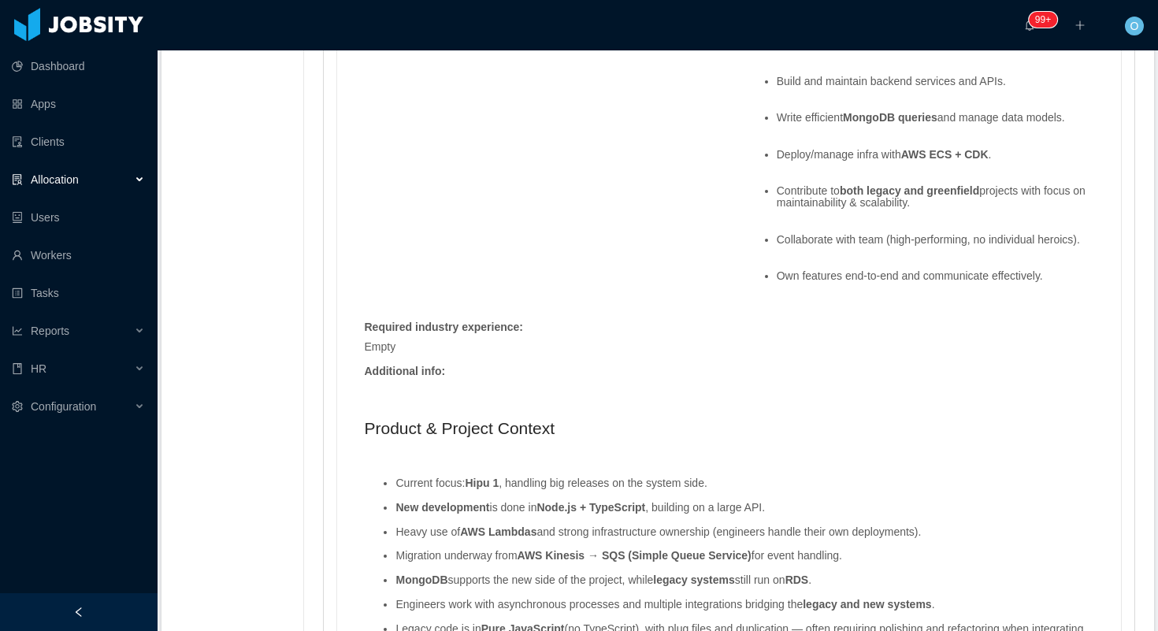
scroll to position [1428, 0]
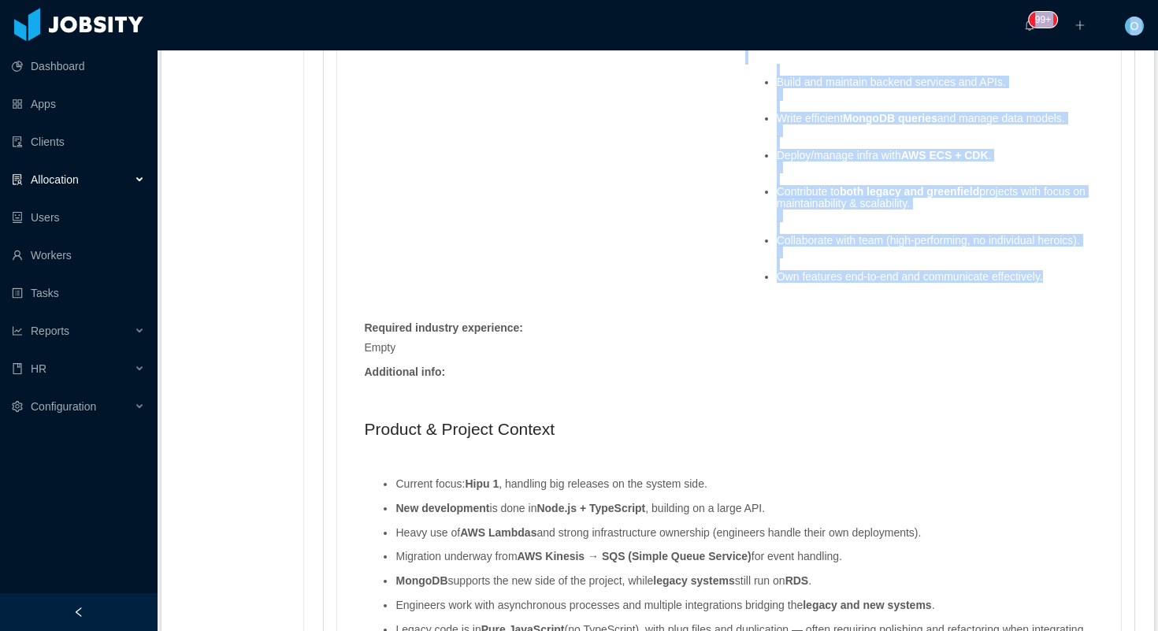
drag, startPoint x: 1070, startPoint y: 258, endPoint x: 768, endPoint y: 43, distance: 371.0
click at [768, 43] on section "··· 99+ ··· ··· O ··· Home / Client Discoveries / Hibu-Assistant Engineering (B…" at bounding box center [657, 315] width 1000 height 631
click at [739, 99] on div "Build and maintain backend services and APIs. Write efficient MongoDB queries a…" at bounding box center [919, 171] width 365 height 280
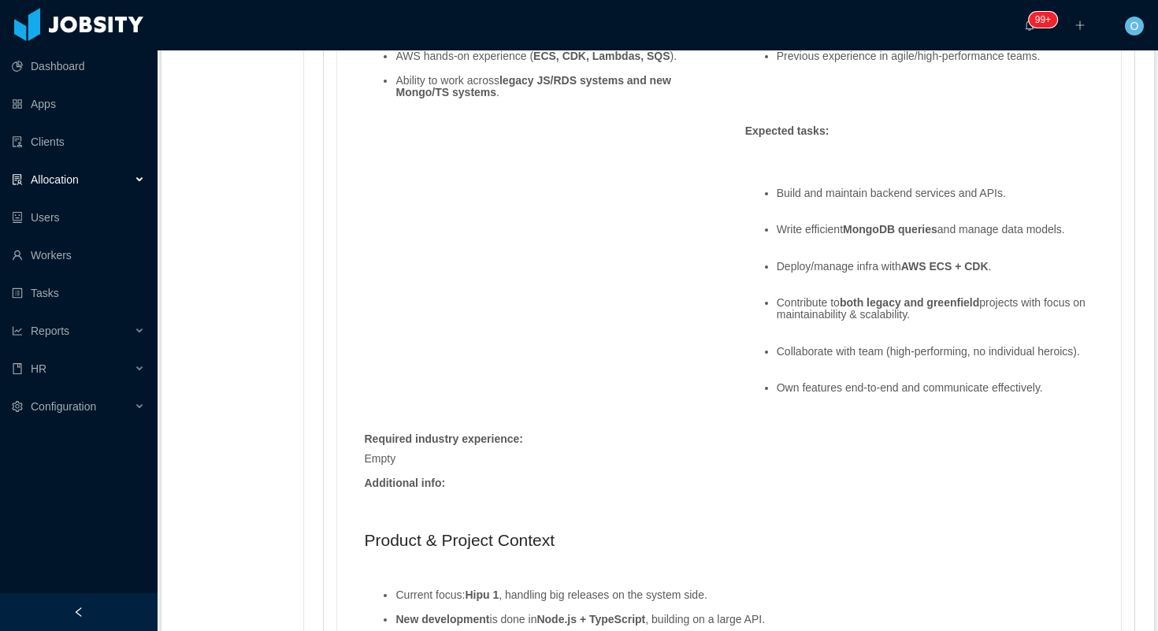
scroll to position [1318, 0]
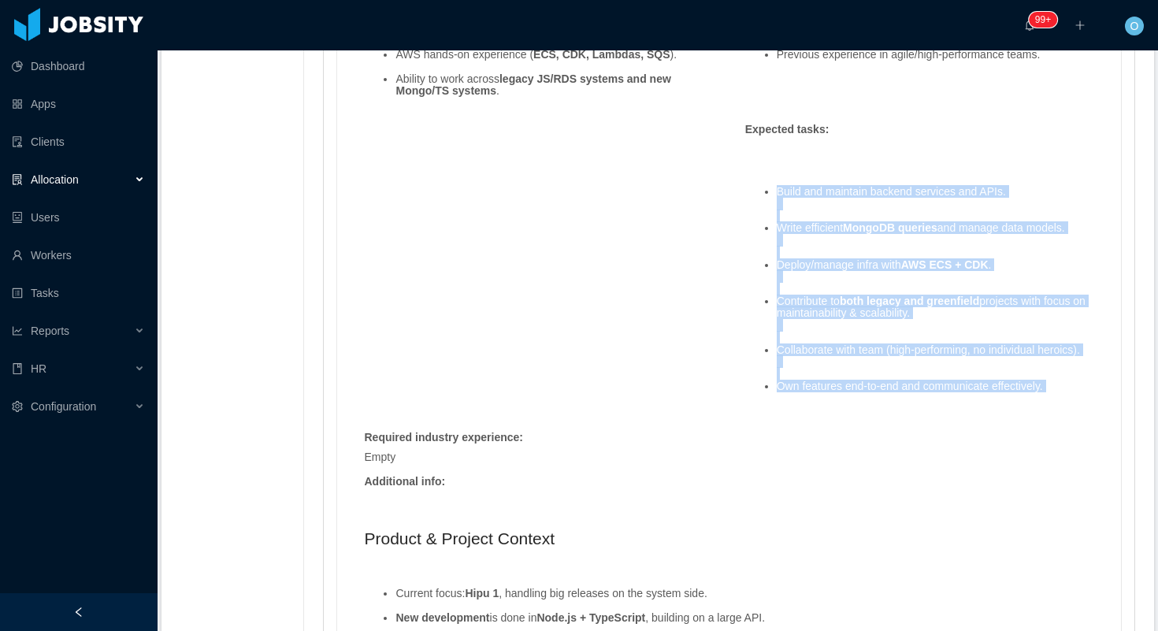
drag, startPoint x: 780, startPoint y: 156, endPoint x: 824, endPoint y: 380, distance: 227.8
click at [824, 380] on ul "Build and maintain backend services and APIs. Write efficient MongoDB queries a…" at bounding box center [919, 289] width 349 height 231
copy ul "Build and maintain backend services and APIs. Write efficient MongoDB queries a…"
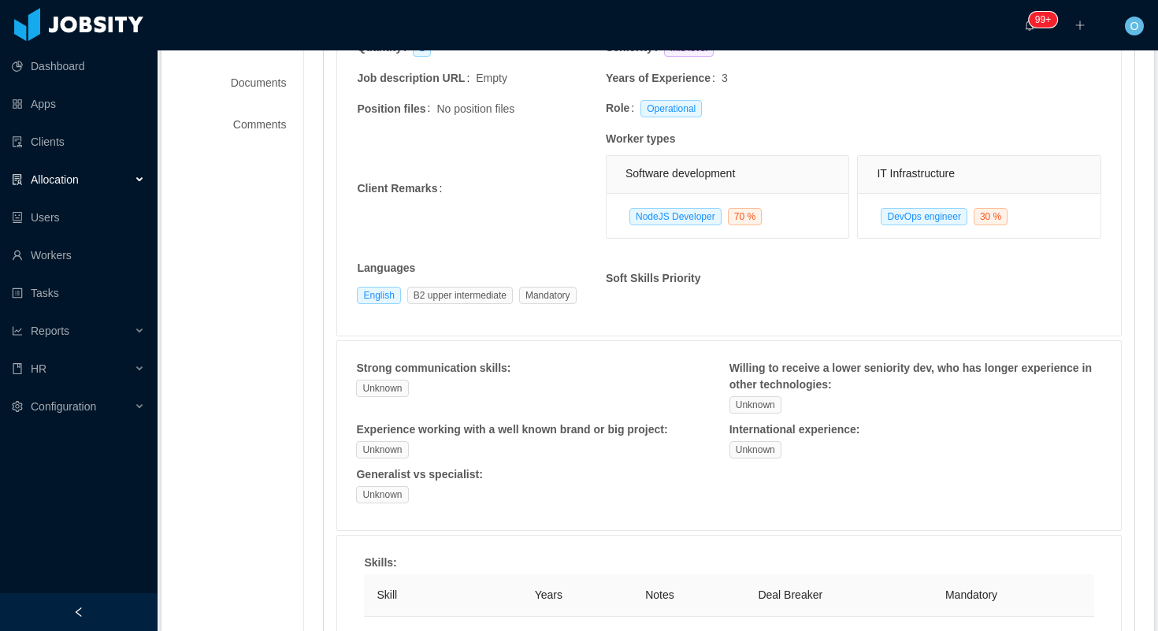
scroll to position [0, 0]
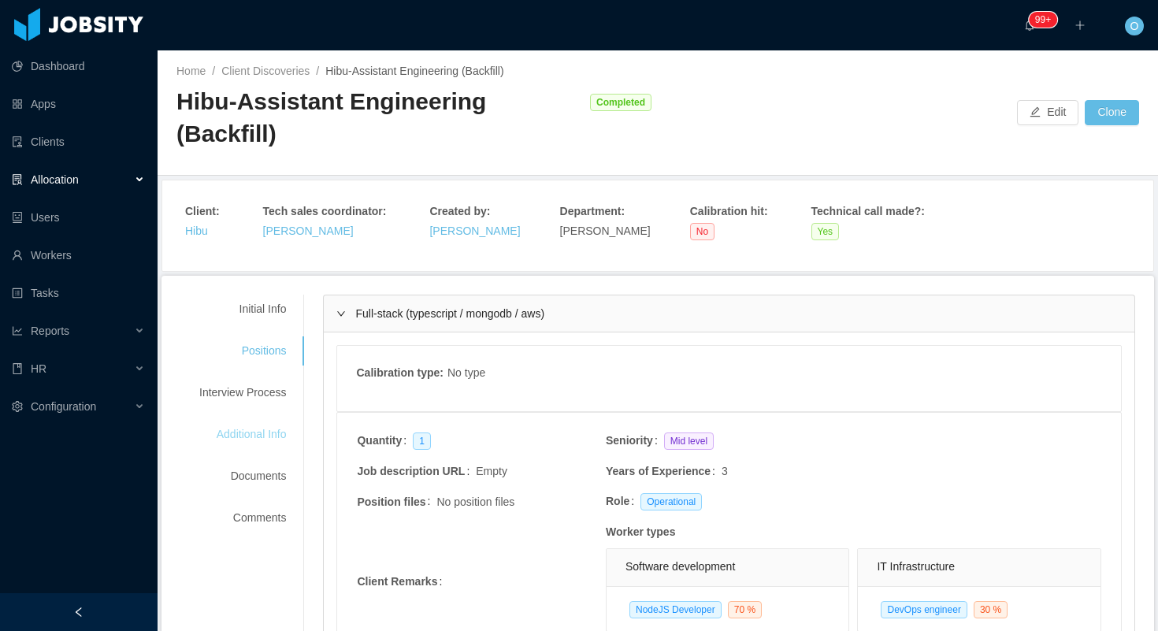
click at [270, 420] on div "Additional Info" at bounding box center [242, 434] width 124 height 29
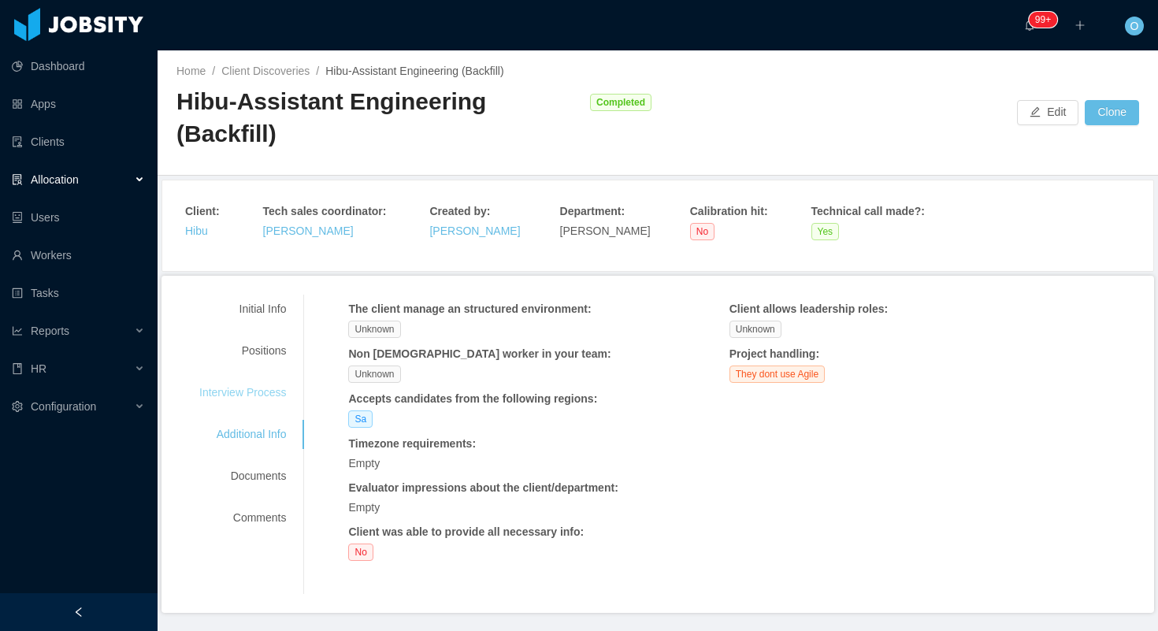
click at [277, 378] on div "Interview Process" at bounding box center [242, 392] width 124 height 29
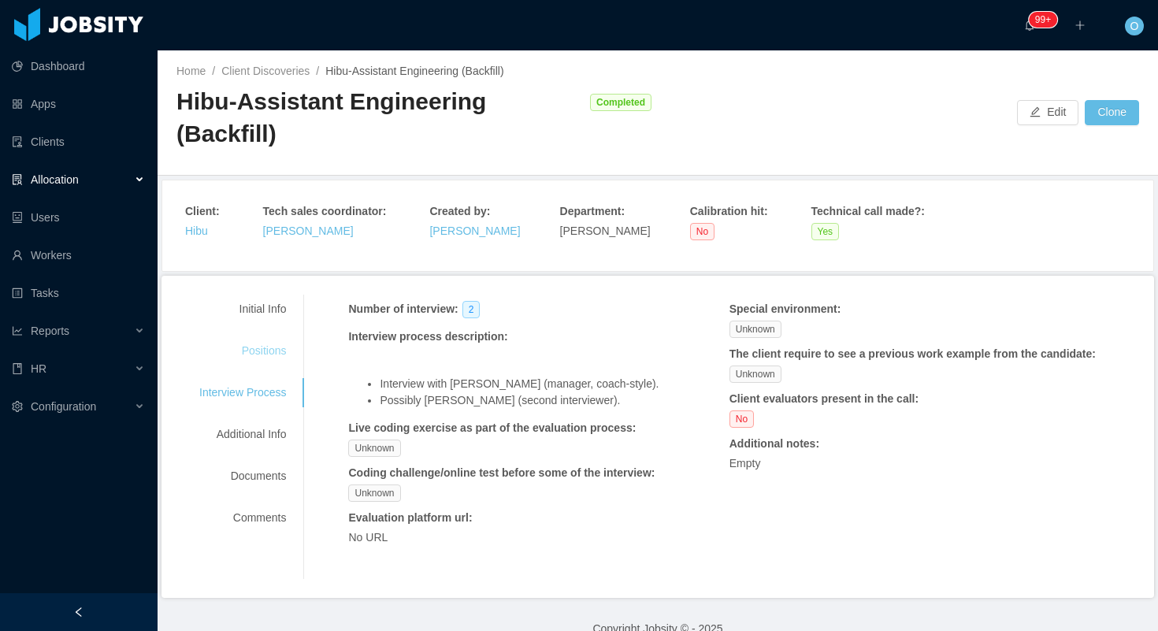
click at [279, 336] on div "Positions" at bounding box center [242, 350] width 124 height 29
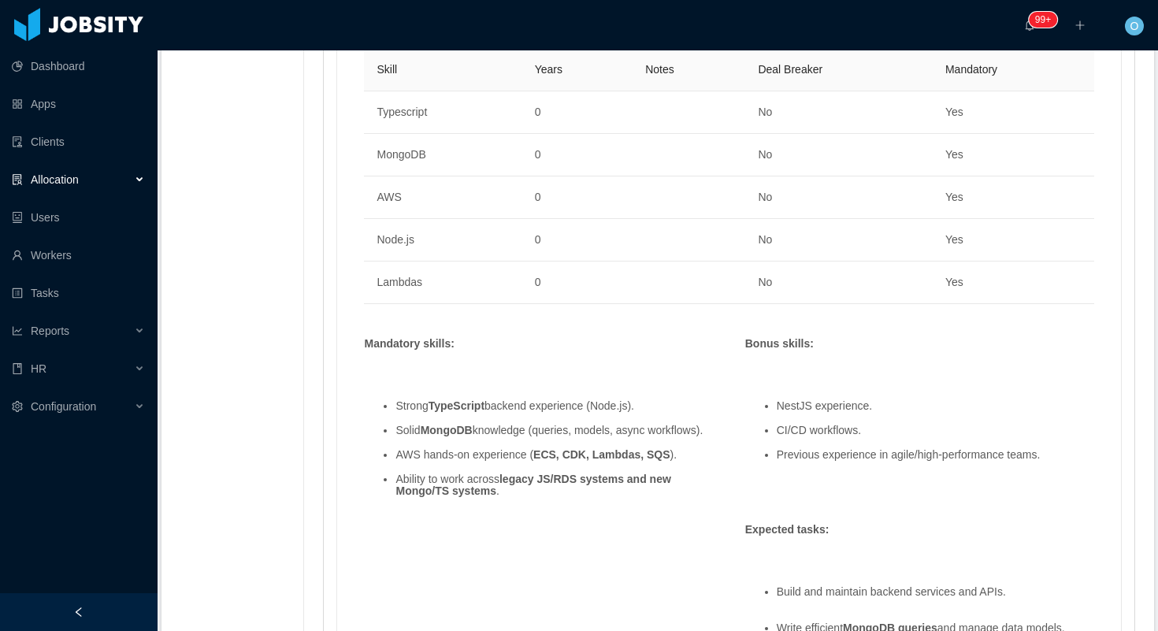
scroll to position [1063, 0]
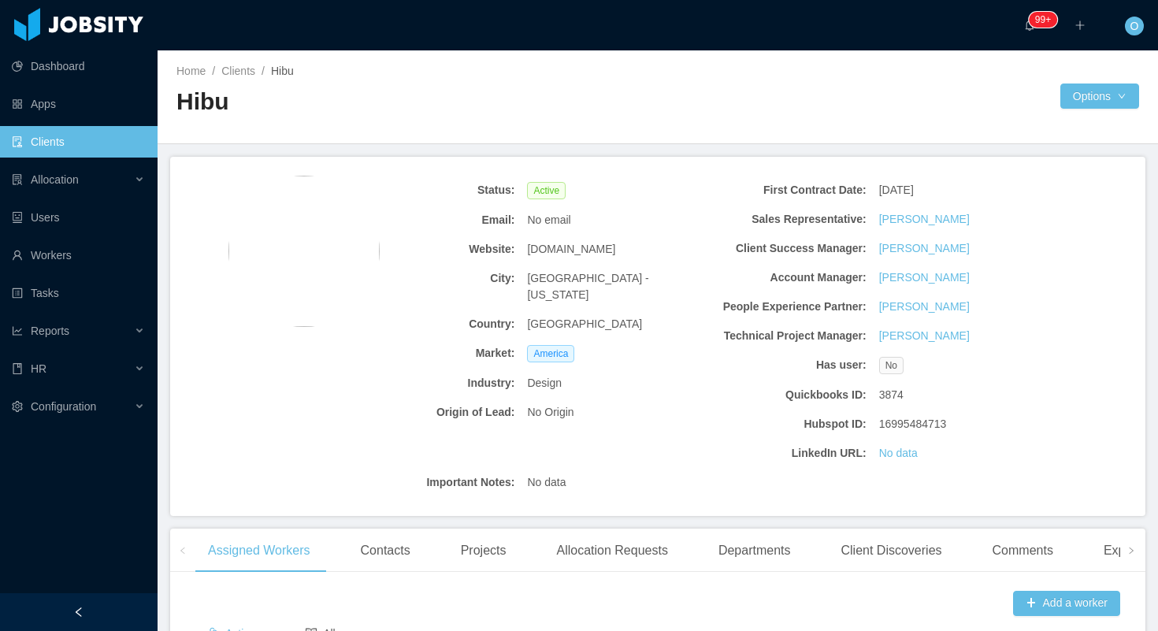
click at [555, 246] on span "hibu.com" at bounding box center [571, 249] width 88 height 17
copy span "hibu.com"
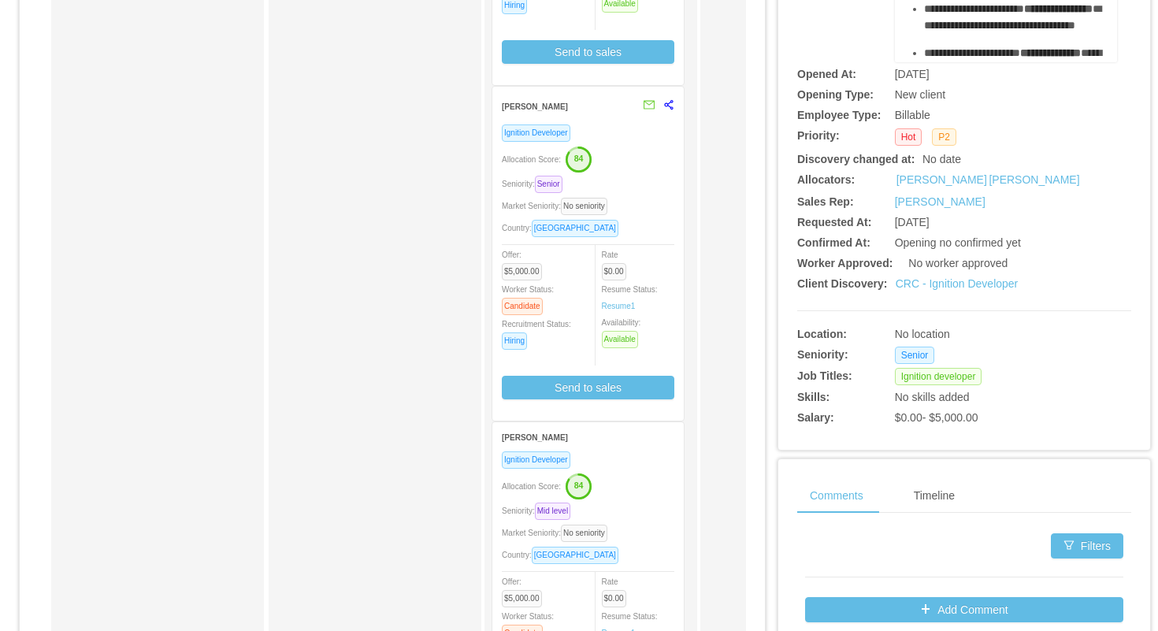
scroll to position [234, 0]
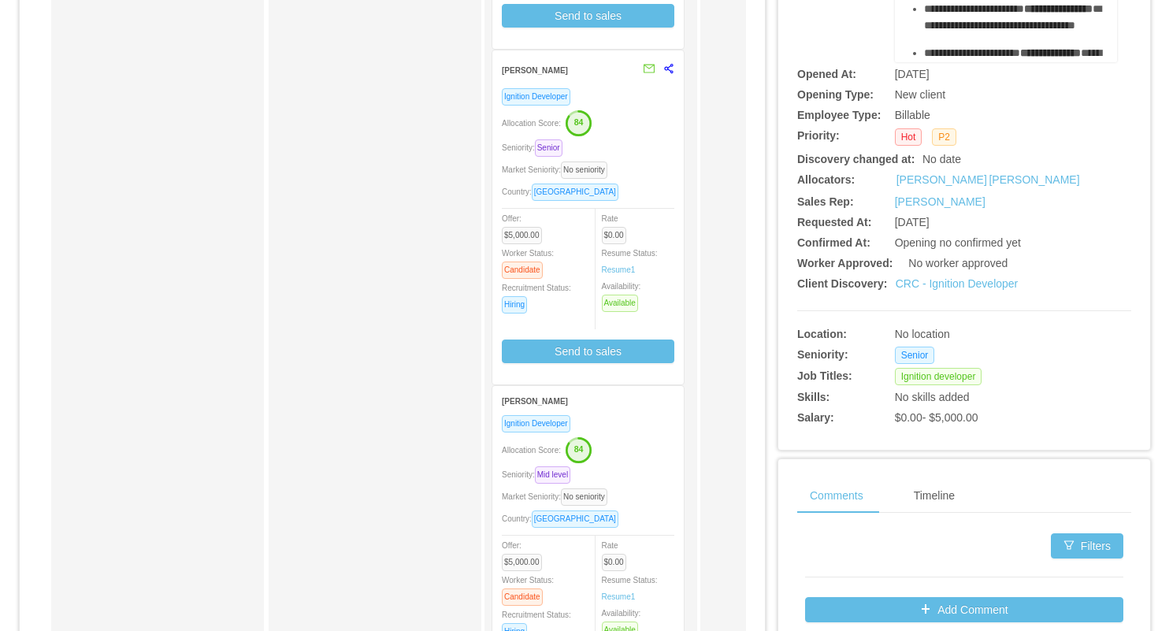
click at [619, 446] on div "Allocation Score: 84" at bounding box center [588, 448] width 172 height 25
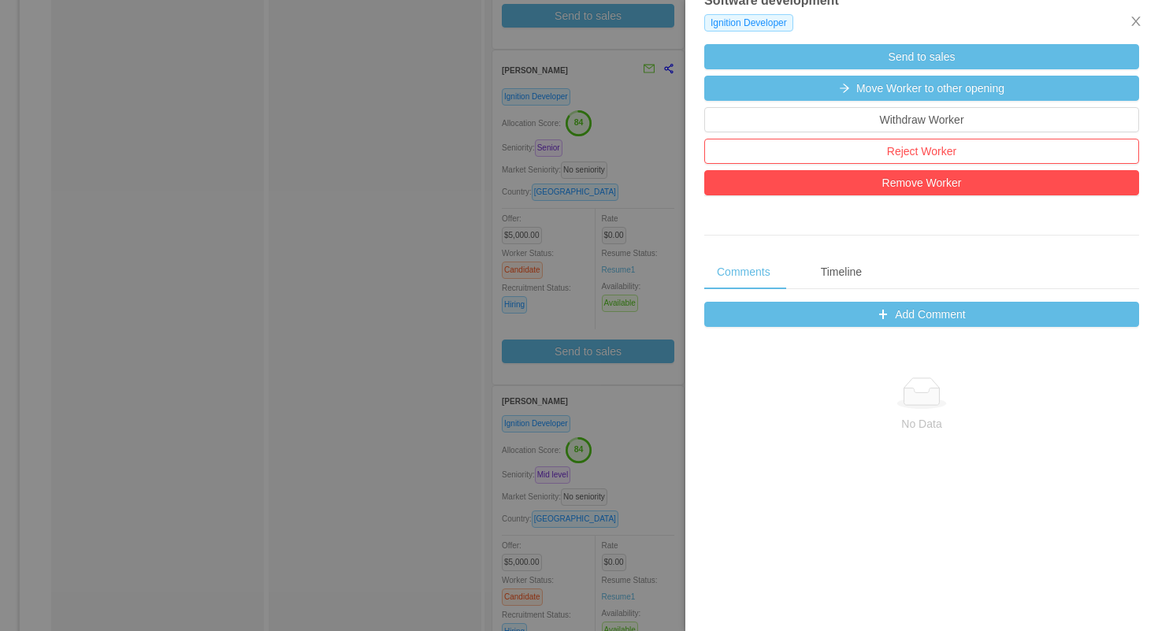
scroll to position [600, 0]
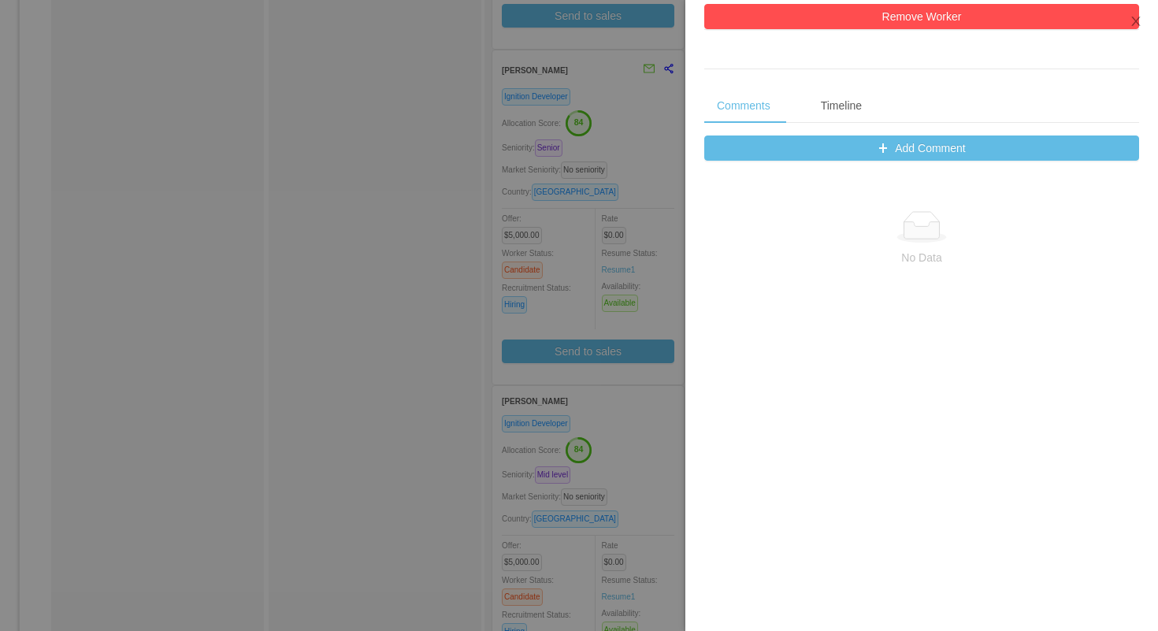
click at [650, 426] on div at bounding box center [579, 315] width 1158 height 631
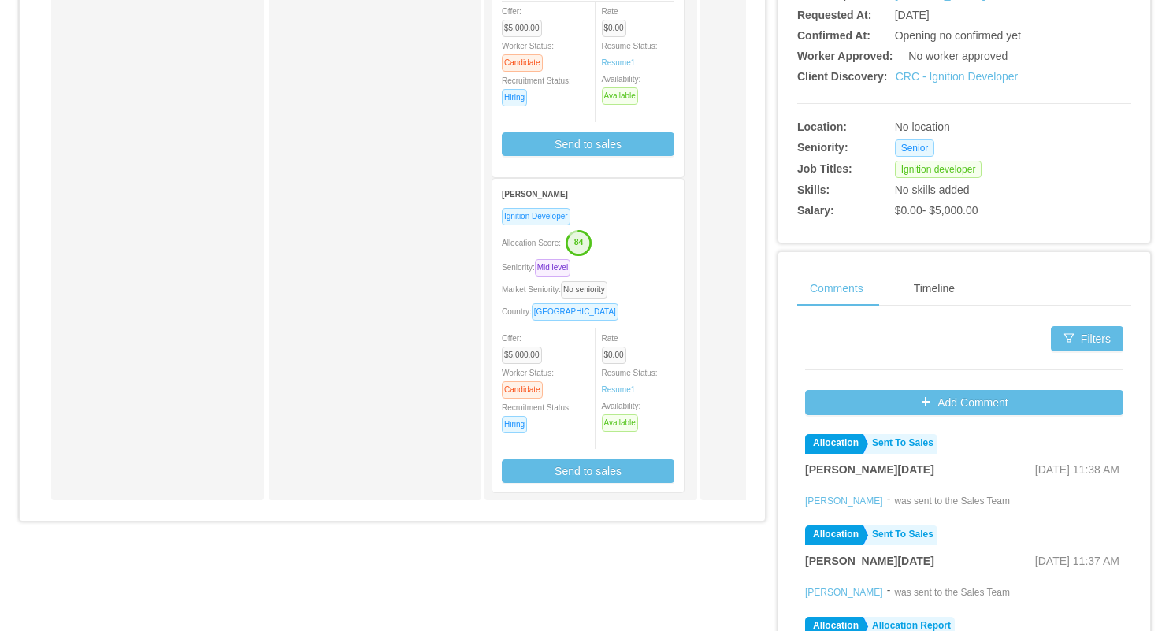
scroll to position [506, 0]
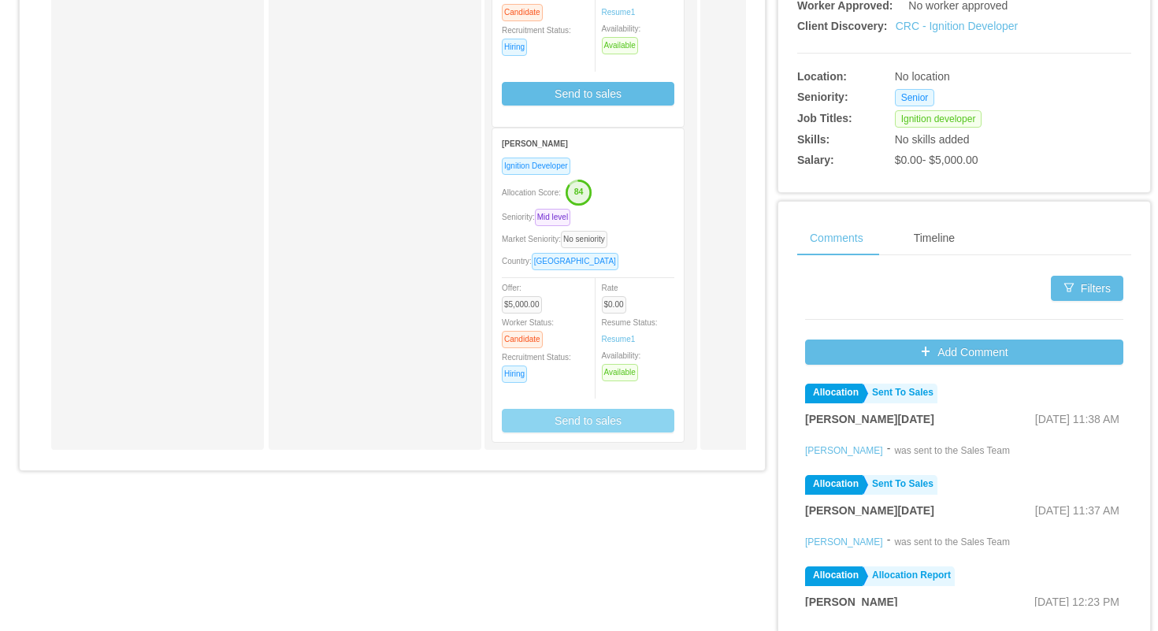
click at [598, 426] on button "Send to sales" at bounding box center [588, 421] width 172 height 24
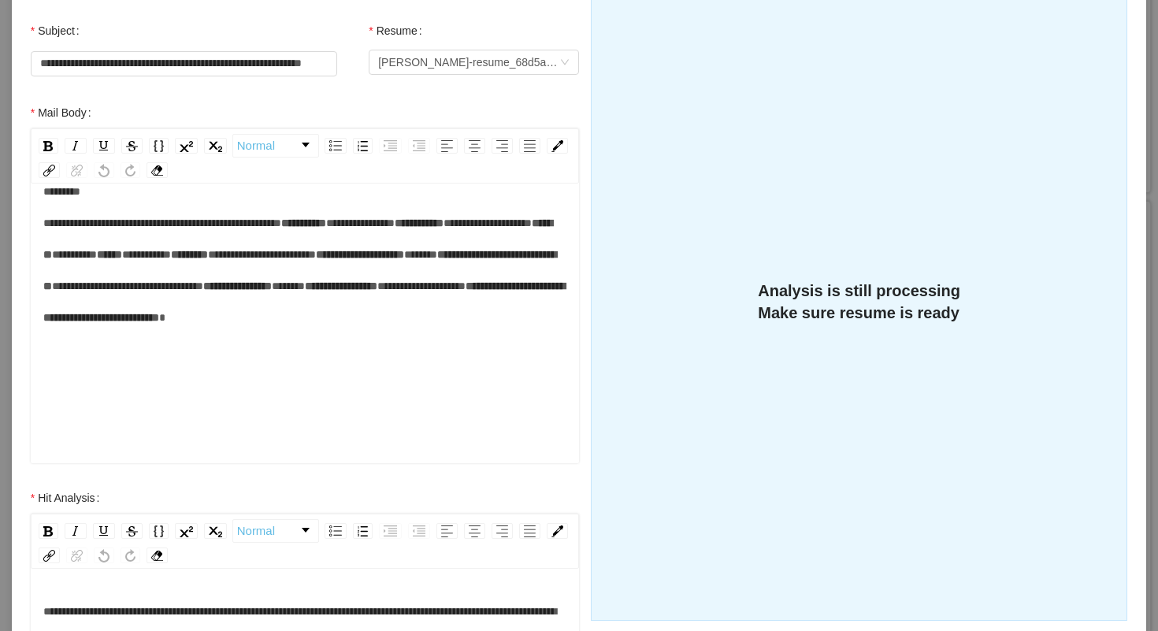
scroll to position [157, 0]
click at [171, 296] on div "**********" at bounding box center [305, 270] width 524 height 189
click at [292, 291] on span "*****" at bounding box center [308, 285] width 33 height 11
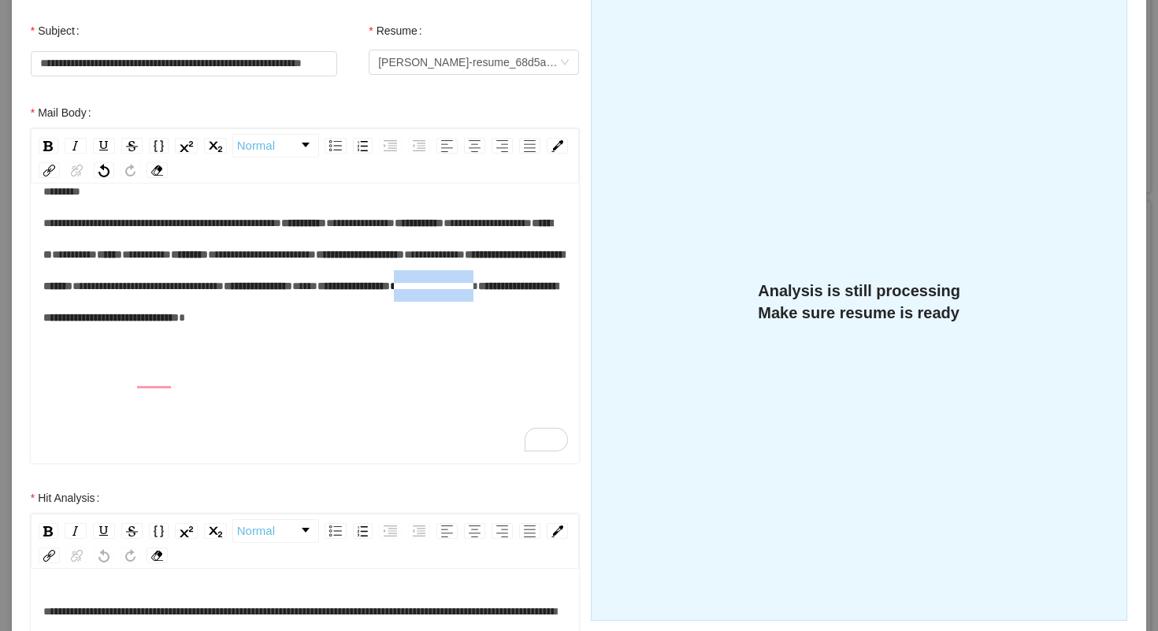
drag, startPoint x: 253, startPoint y: 387, endPoint x: 149, endPoint y: 383, distance: 104.0
click at [149, 365] on div "**********" at bounding box center [305, 270] width 524 height 189
click at [365, 365] on div "**********" at bounding box center [305, 270] width 524 height 189
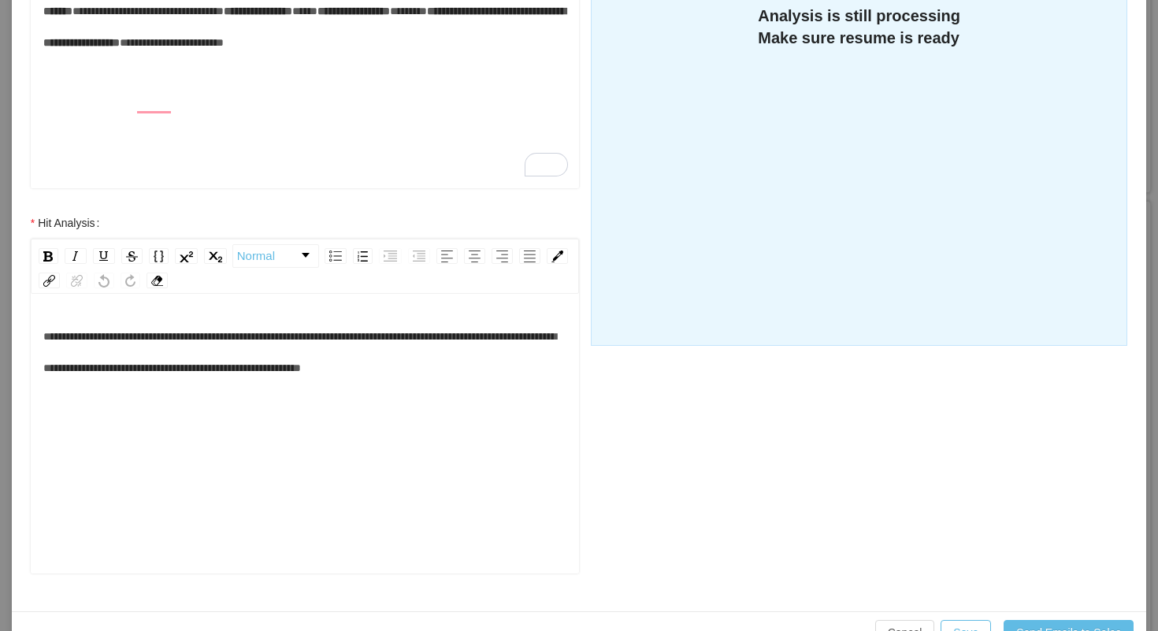
scroll to position [497, 0]
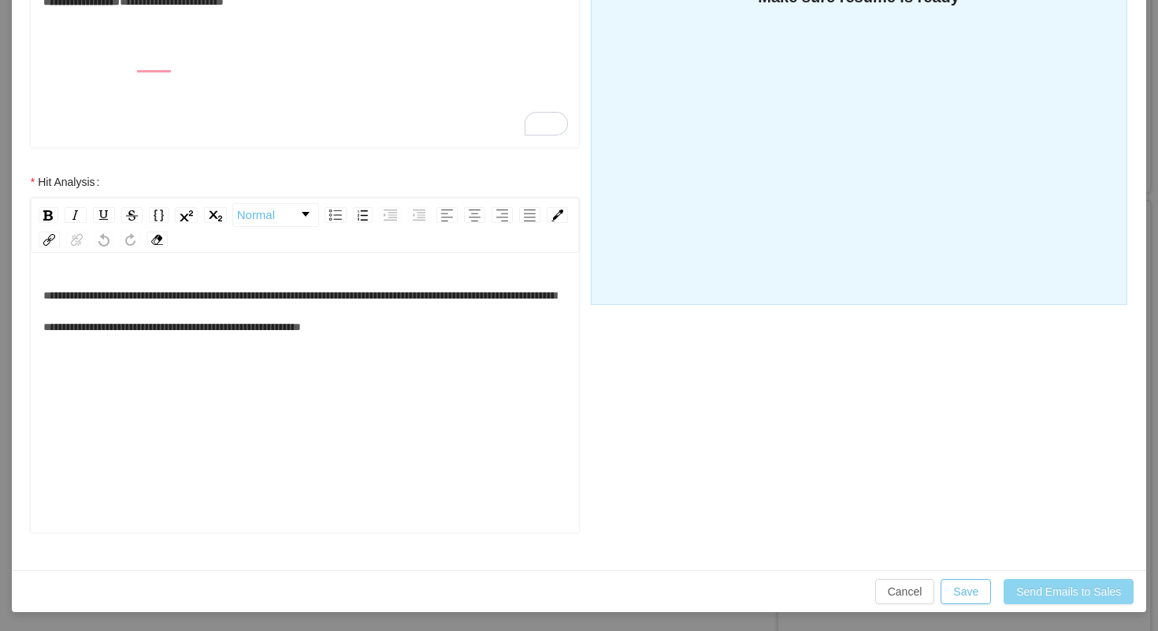
click at [1032, 594] on button "Send Emails to Sales" at bounding box center [1068, 591] width 130 height 25
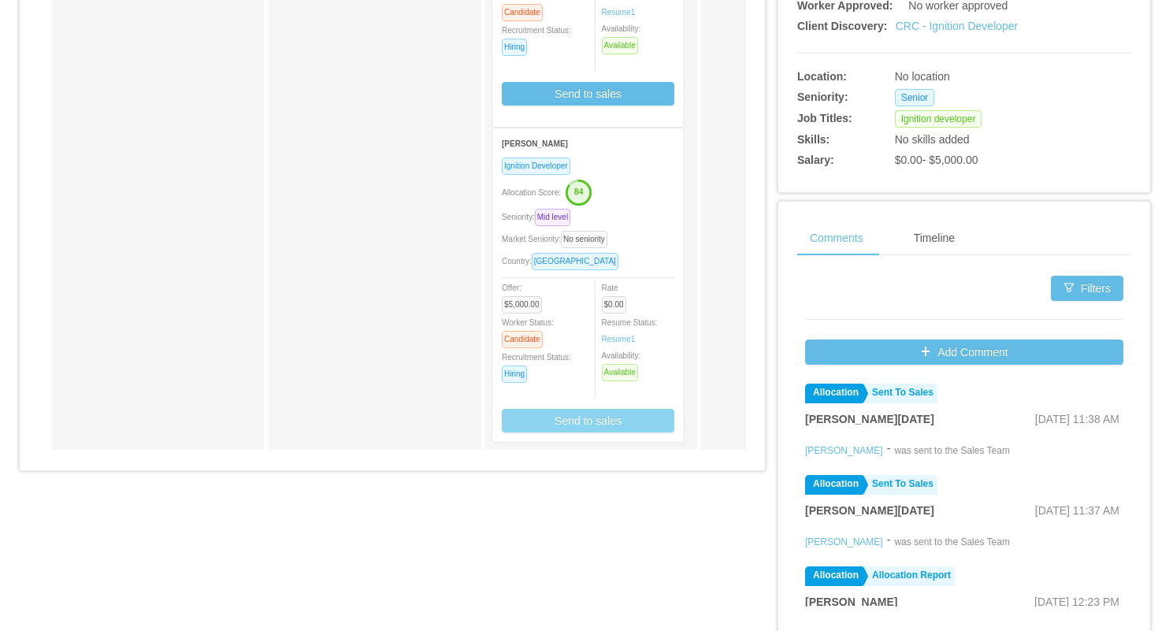
scroll to position [418, 0]
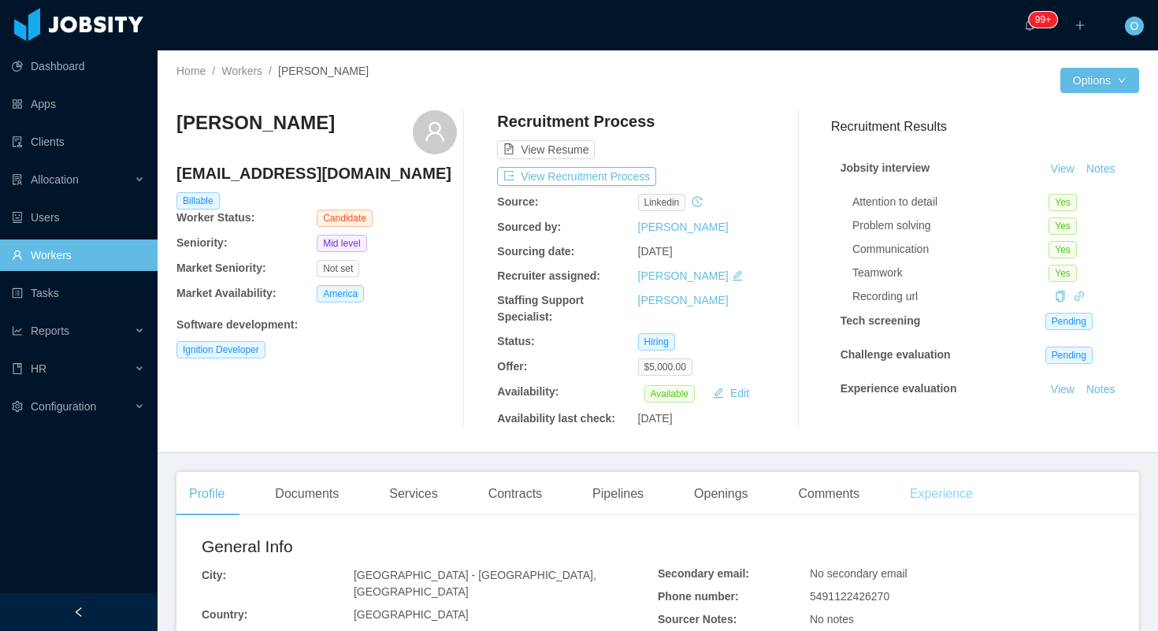
click at [953, 493] on div "Experience" at bounding box center [941, 494] width 88 height 44
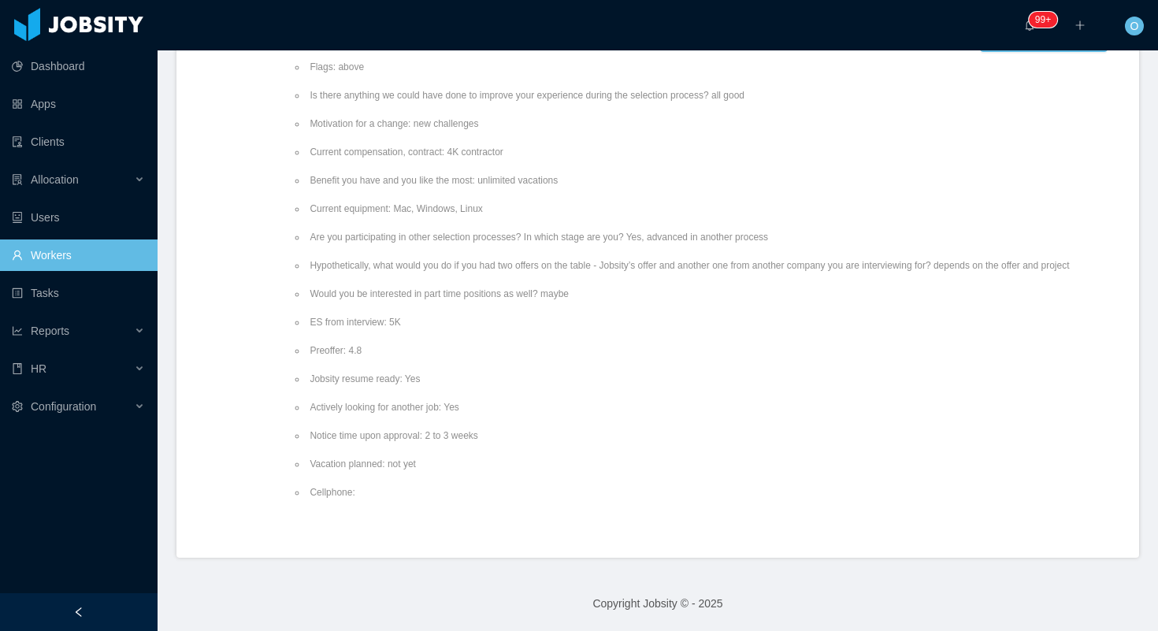
scroll to position [212, 0]
